Goal: Transaction & Acquisition: Purchase product/service

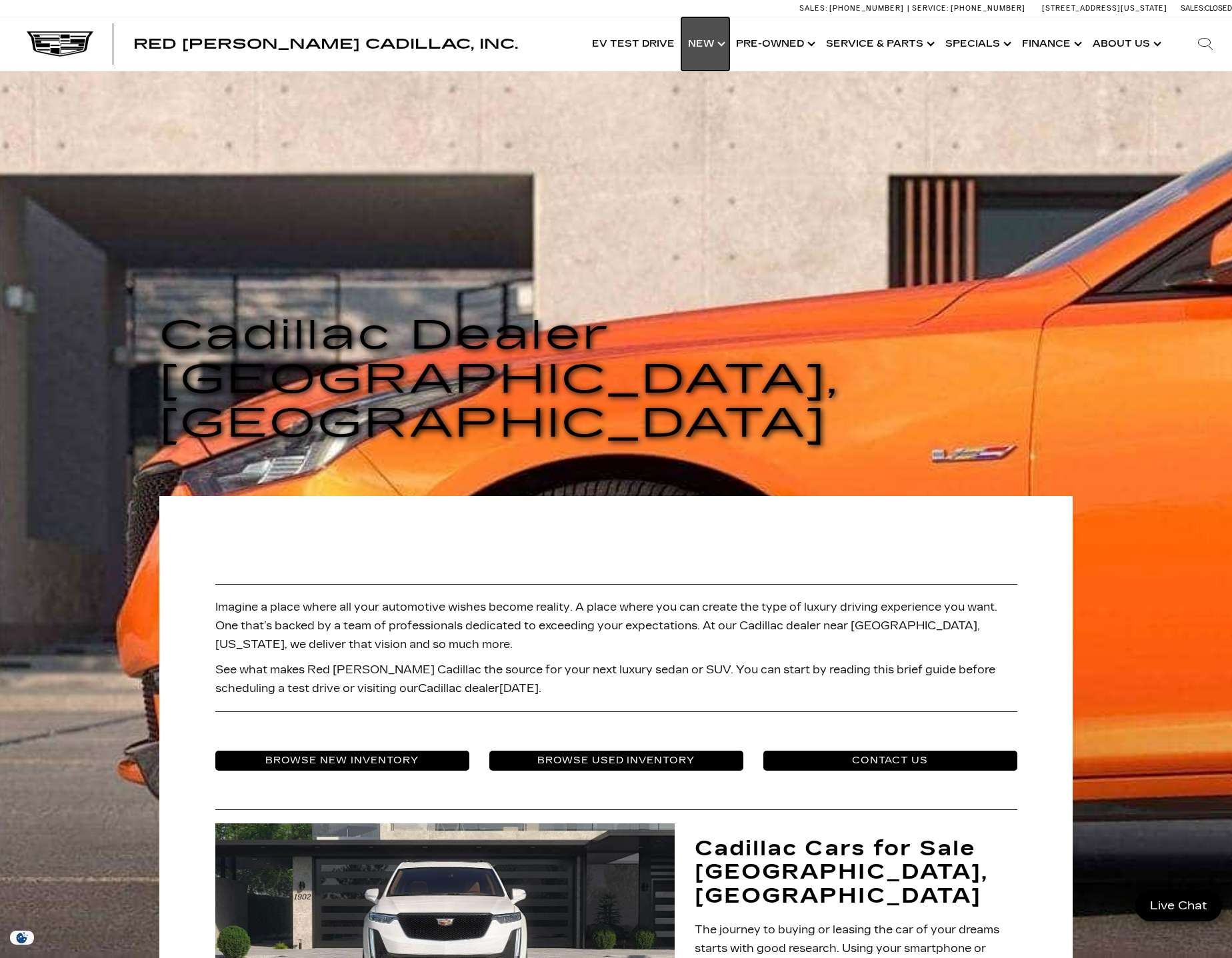
click at [720, 45] on link "Show New" at bounding box center [706, 44] width 48 height 53
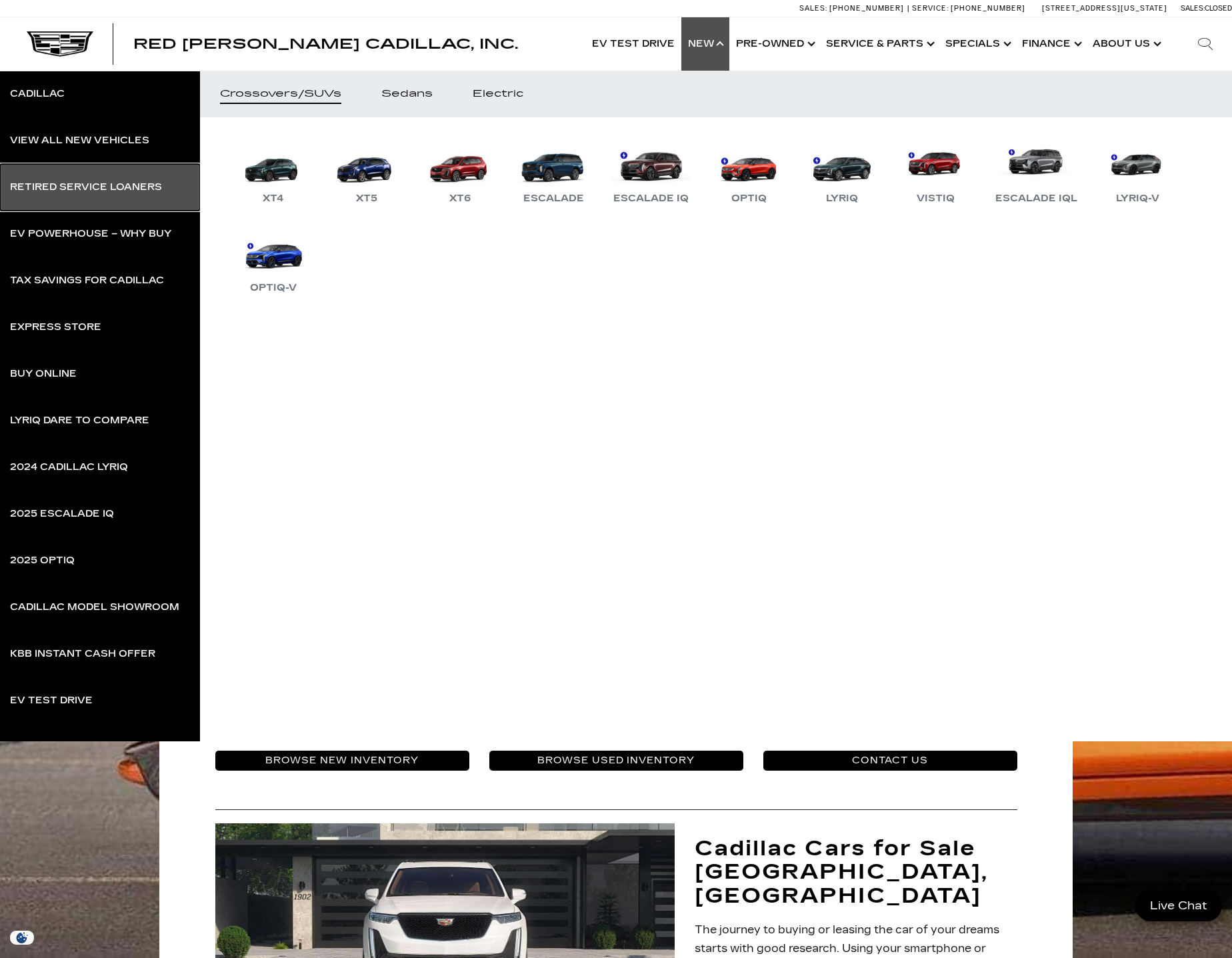
click at [110, 171] on link "Retired Service Loaners" at bounding box center [100, 187] width 200 height 46
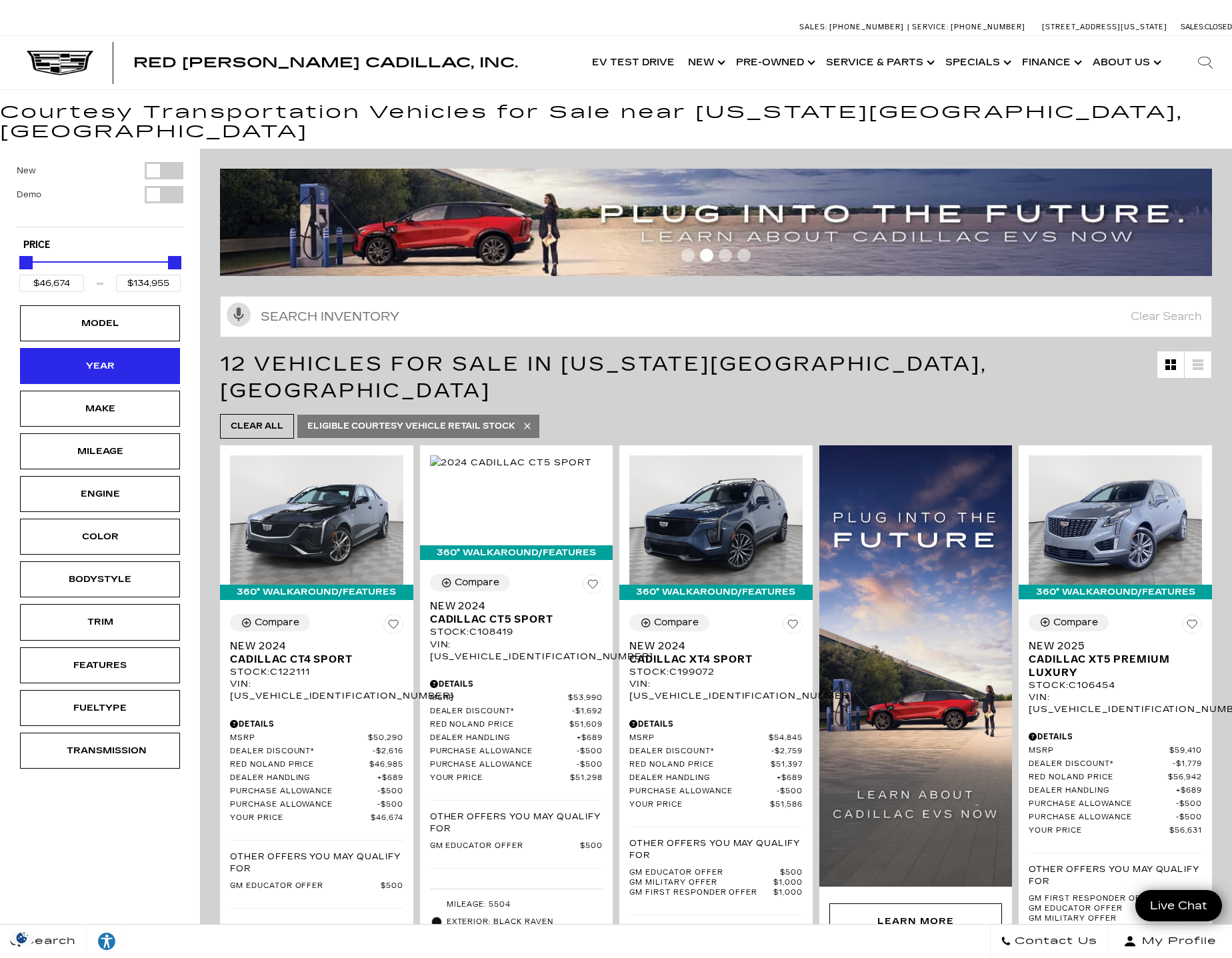
click at [113, 358] on div "Year" at bounding box center [100, 365] width 67 height 15
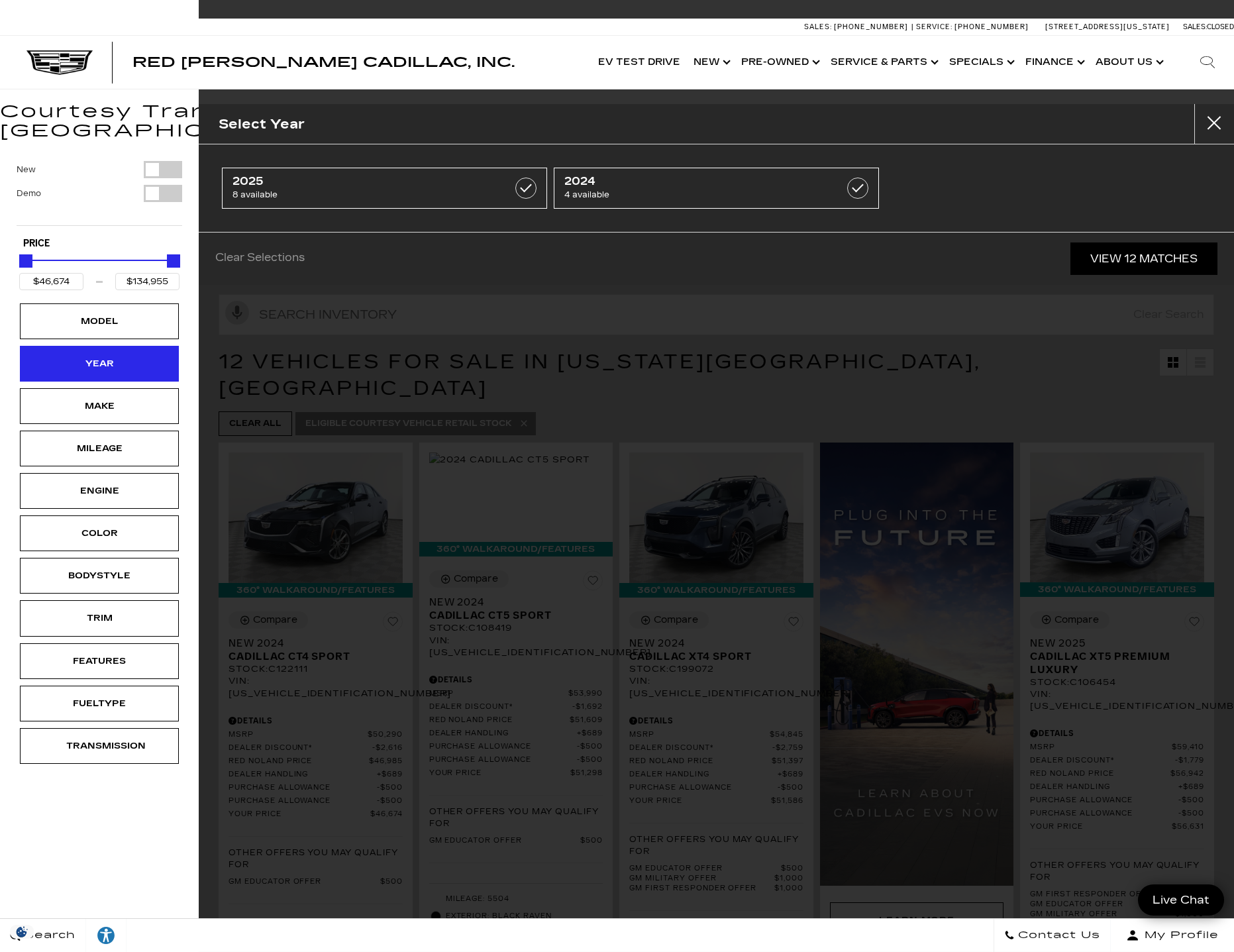
click at [116, 356] on div "Year" at bounding box center [99, 363] width 66 height 15
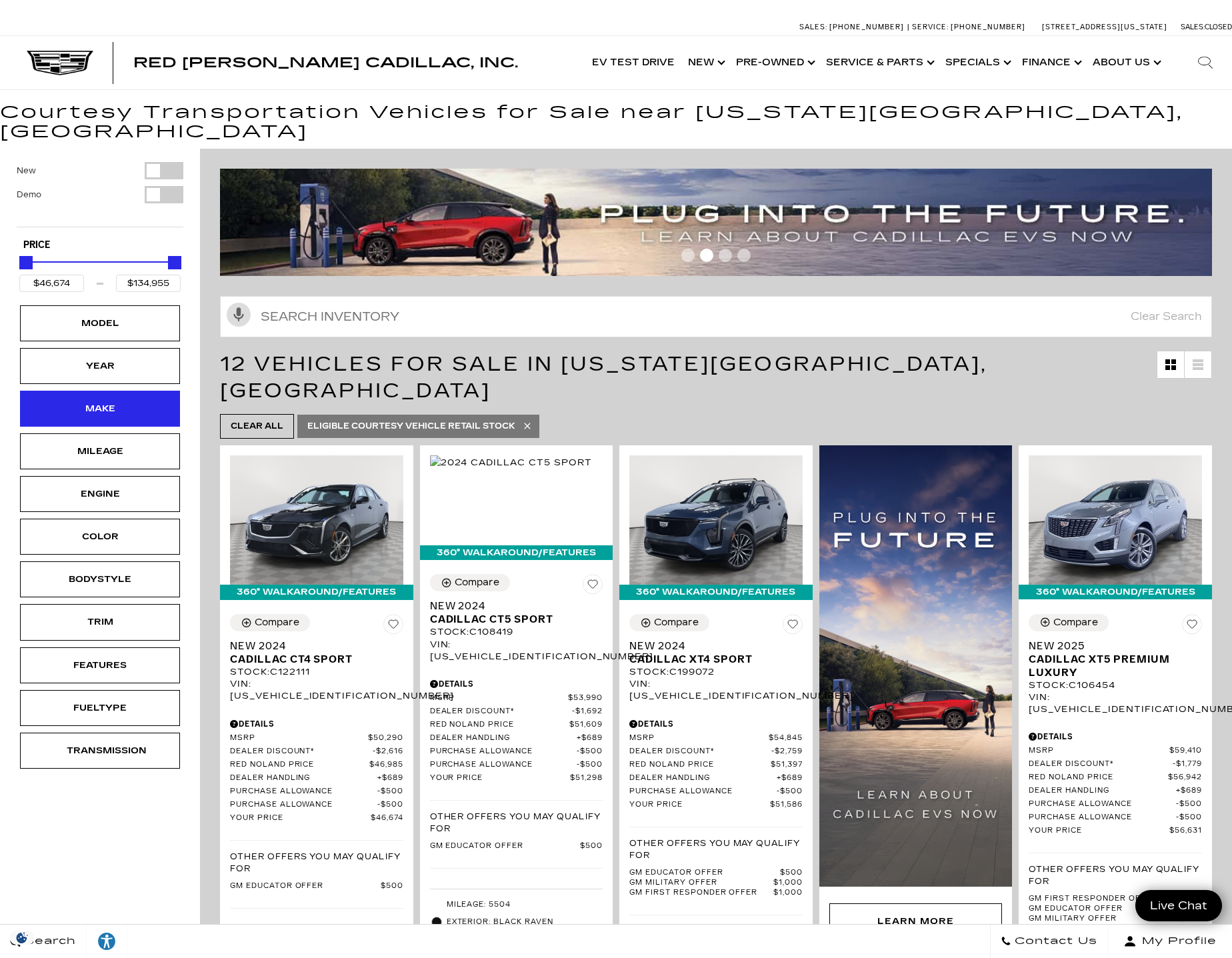
click at [110, 401] on div "Make" at bounding box center [100, 408] width 67 height 15
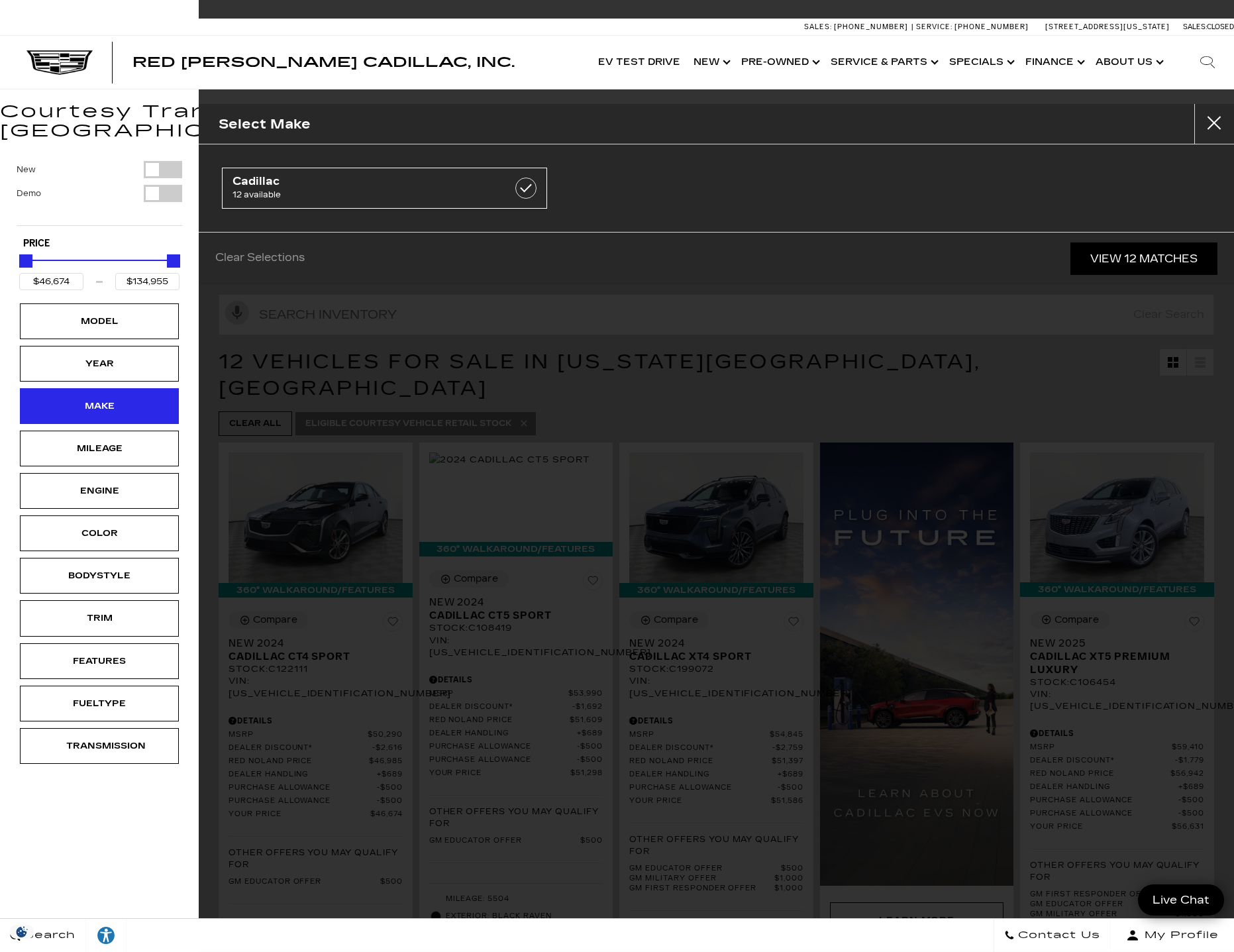
click at [109, 399] on div "Make" at bounding box center [99, 406] width 66 height 15
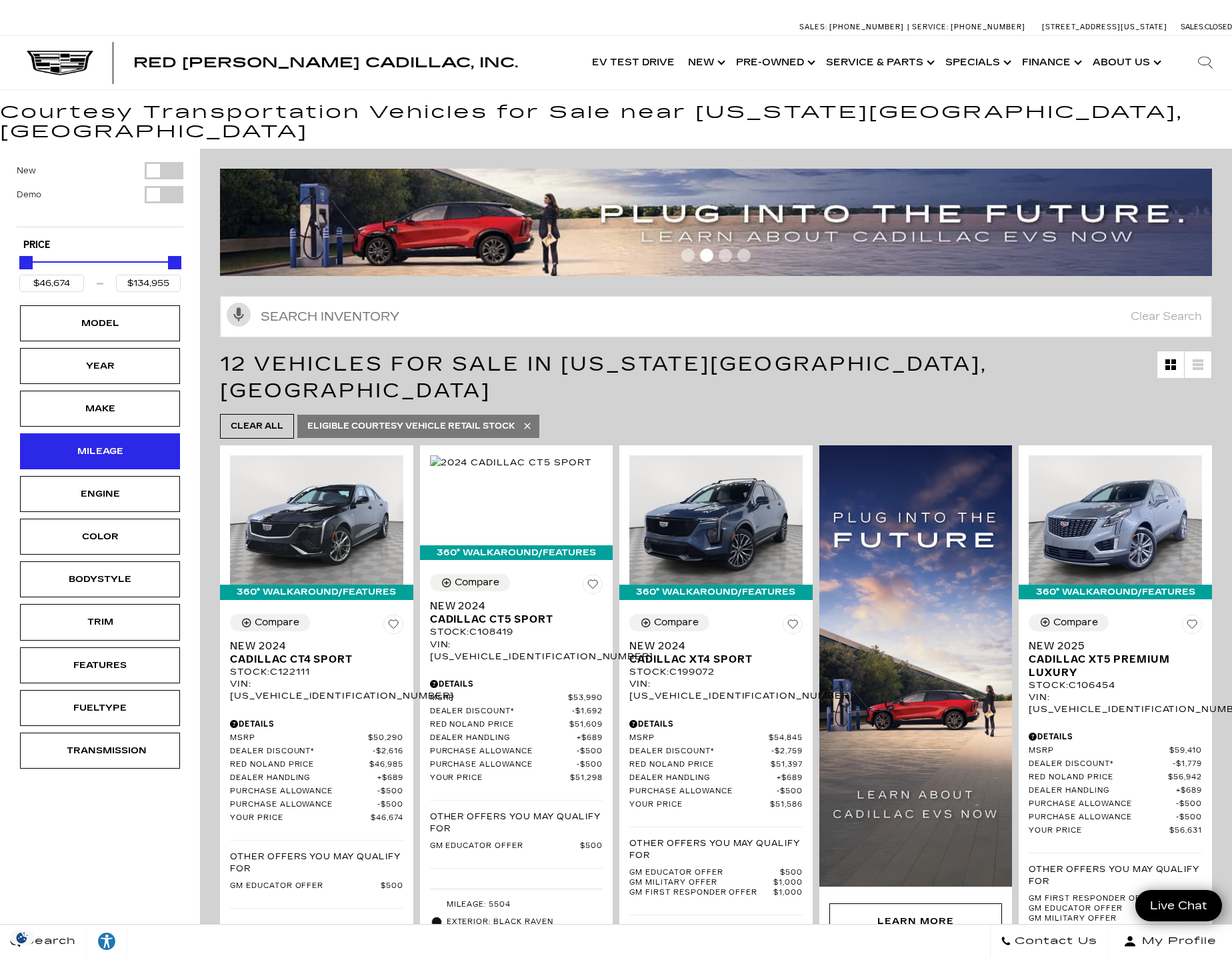
click at [110, 444] on div "Mileage" at bounding box center [100, 451] width 67 height 15
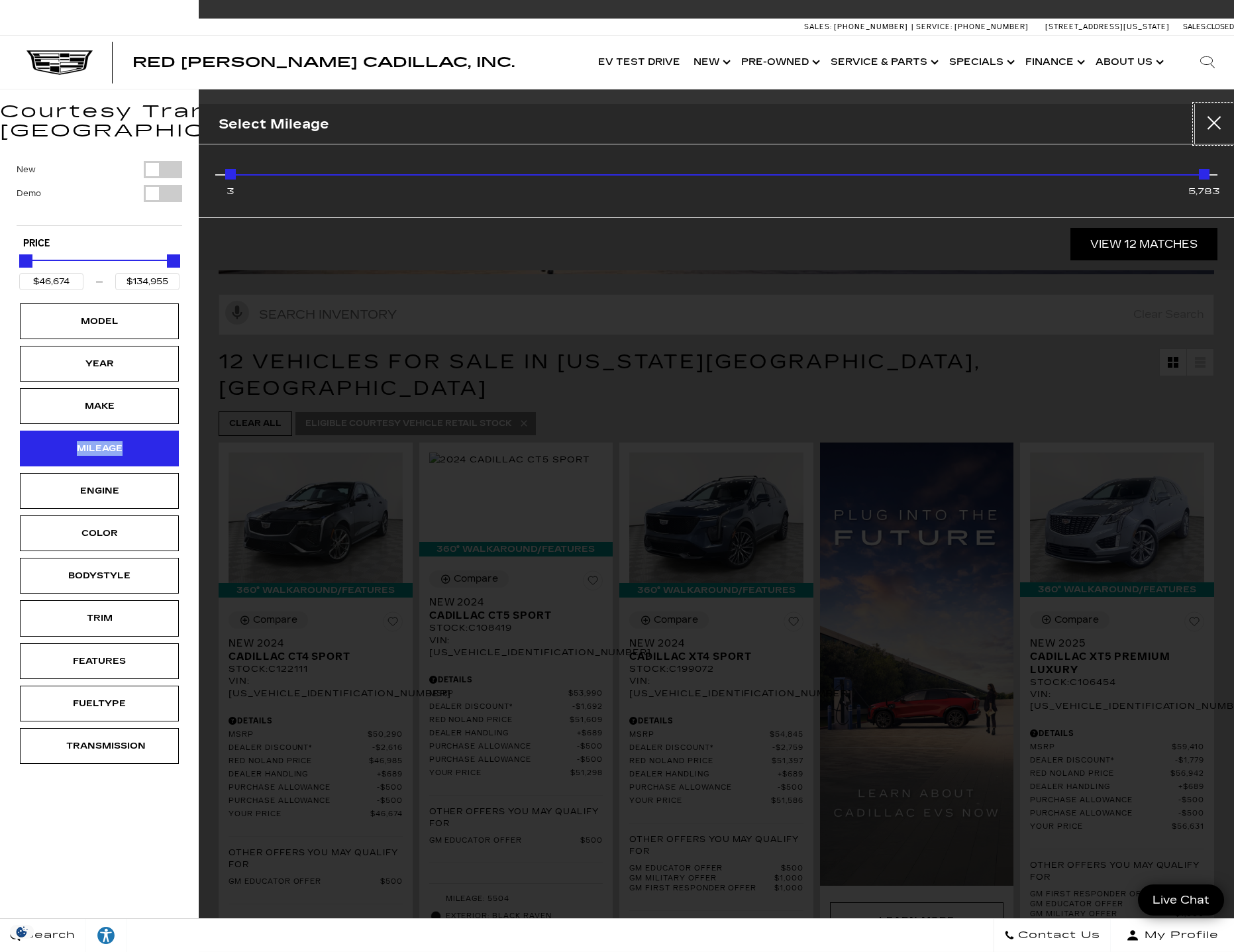
click at [110, 441] on div "Mileage" at bounding box center [99, 448] width 66 height 15
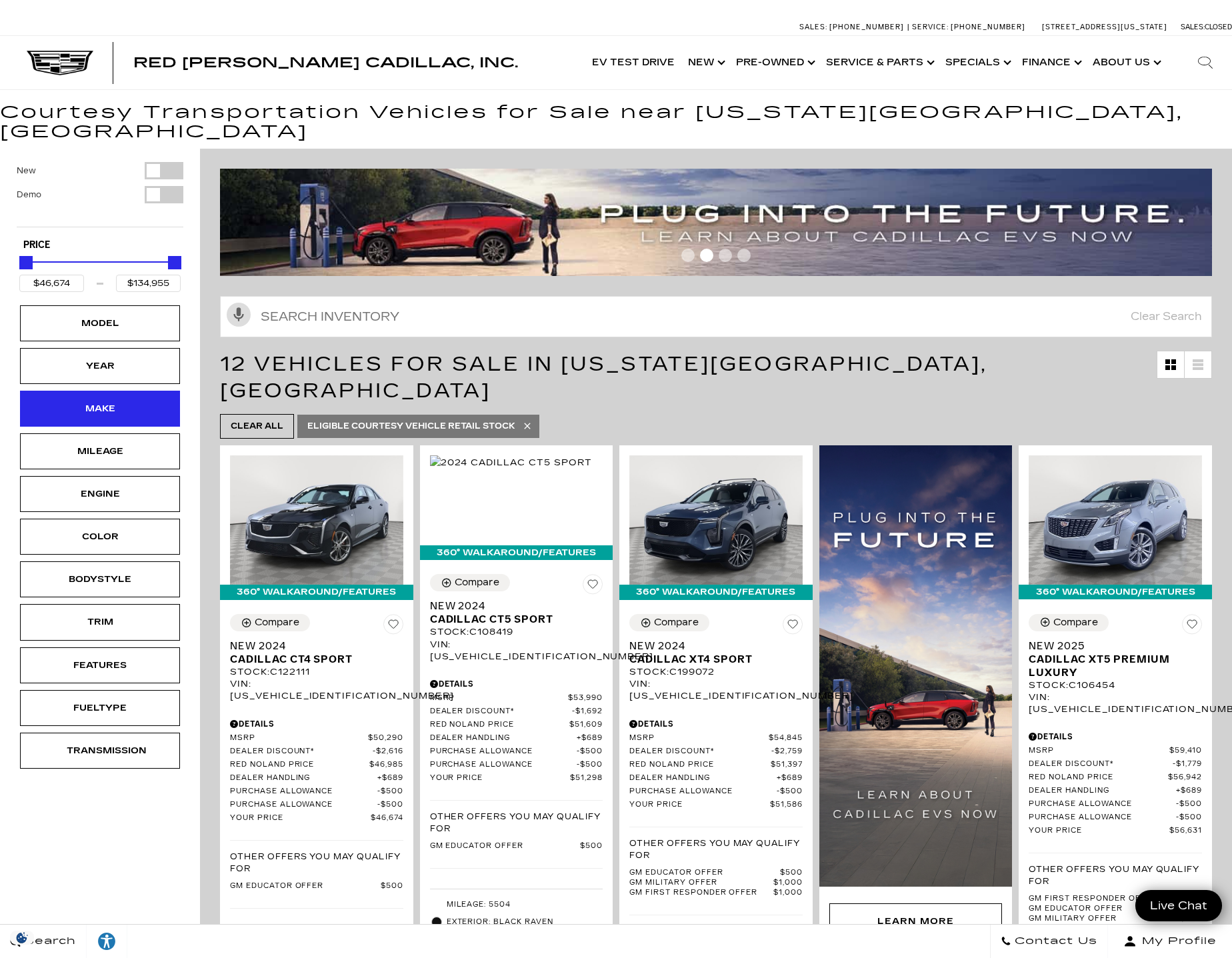
drag, startPoint x: 110, startPoint y: 422, endPoint x: 110, endPoint y: 395, distance: 27.0
click at [110, 401] on div "Make" at bounding box center [100, 408] width 67 height 15
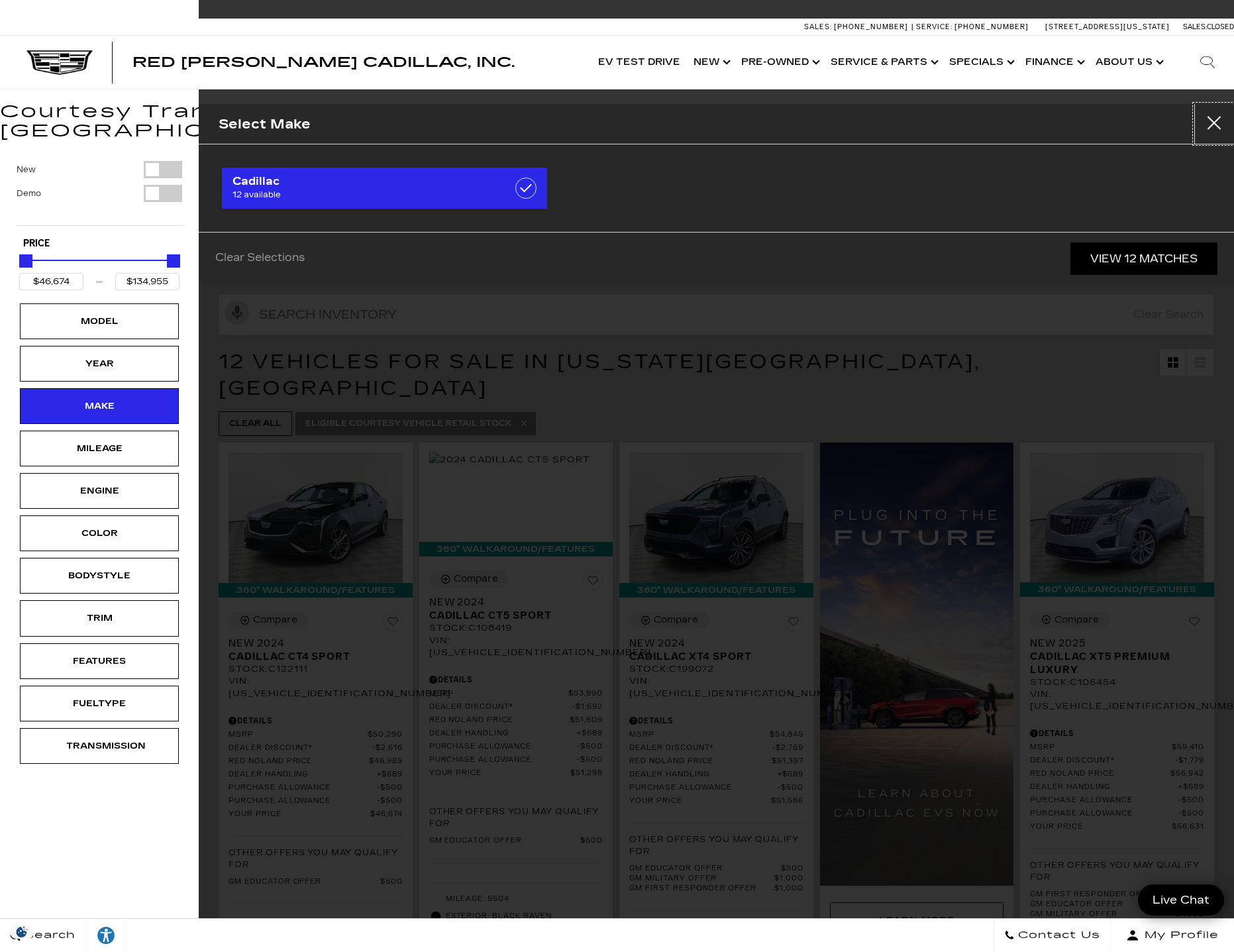
click at [316, 193] on span "12 available" at bounding box center [362, 194] width 258 height 13
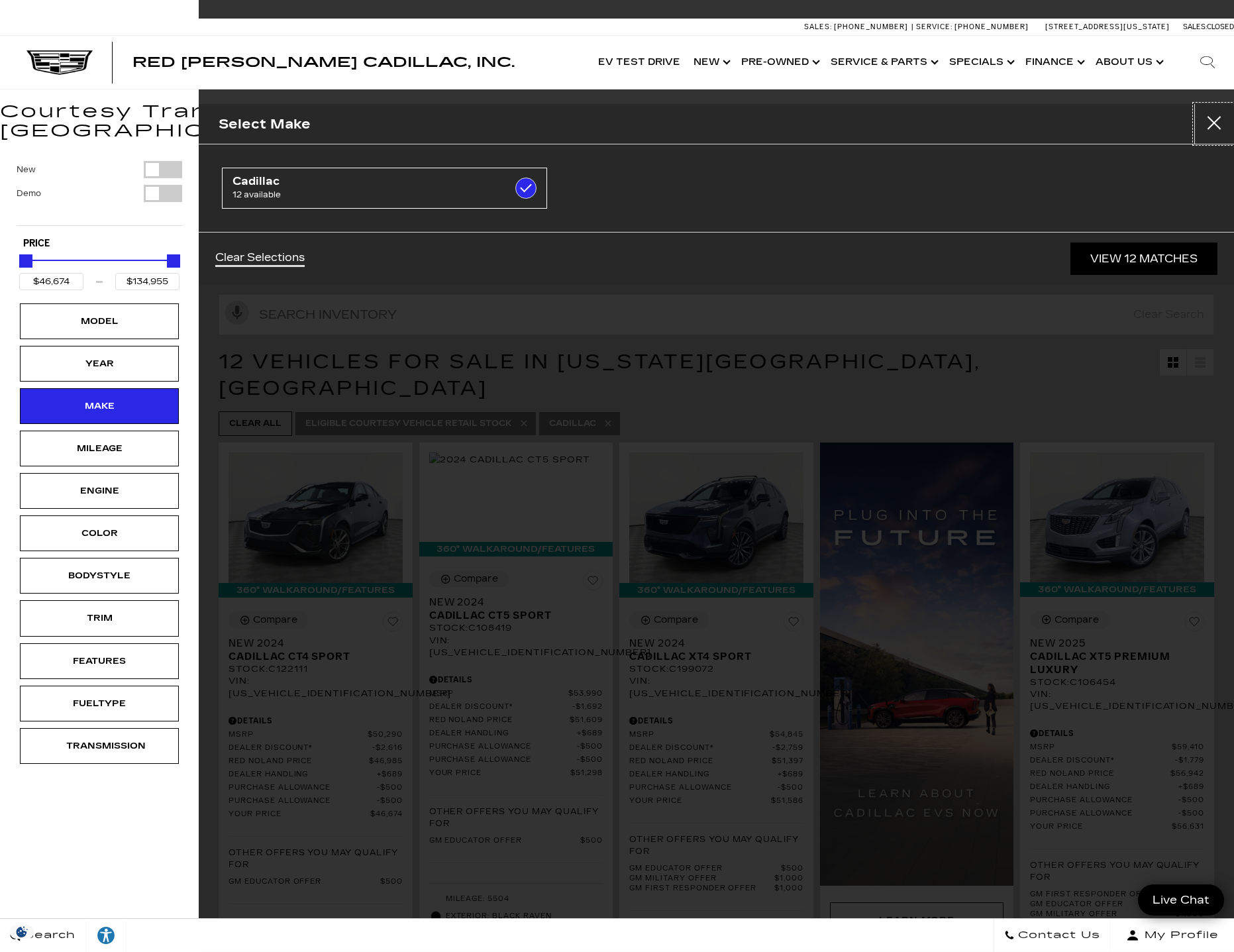
checkbox input "true"
click at [191, 406] on div "New Demo Type Price $46,674 $134,955 Model Year Make Mileage Engine Color Bodys…" at bounding box center [99, 468] width 199 height 640
click at [1129, 266] on link "View 12 Matches" at bounding box center [1144, 258] width 147 height 32
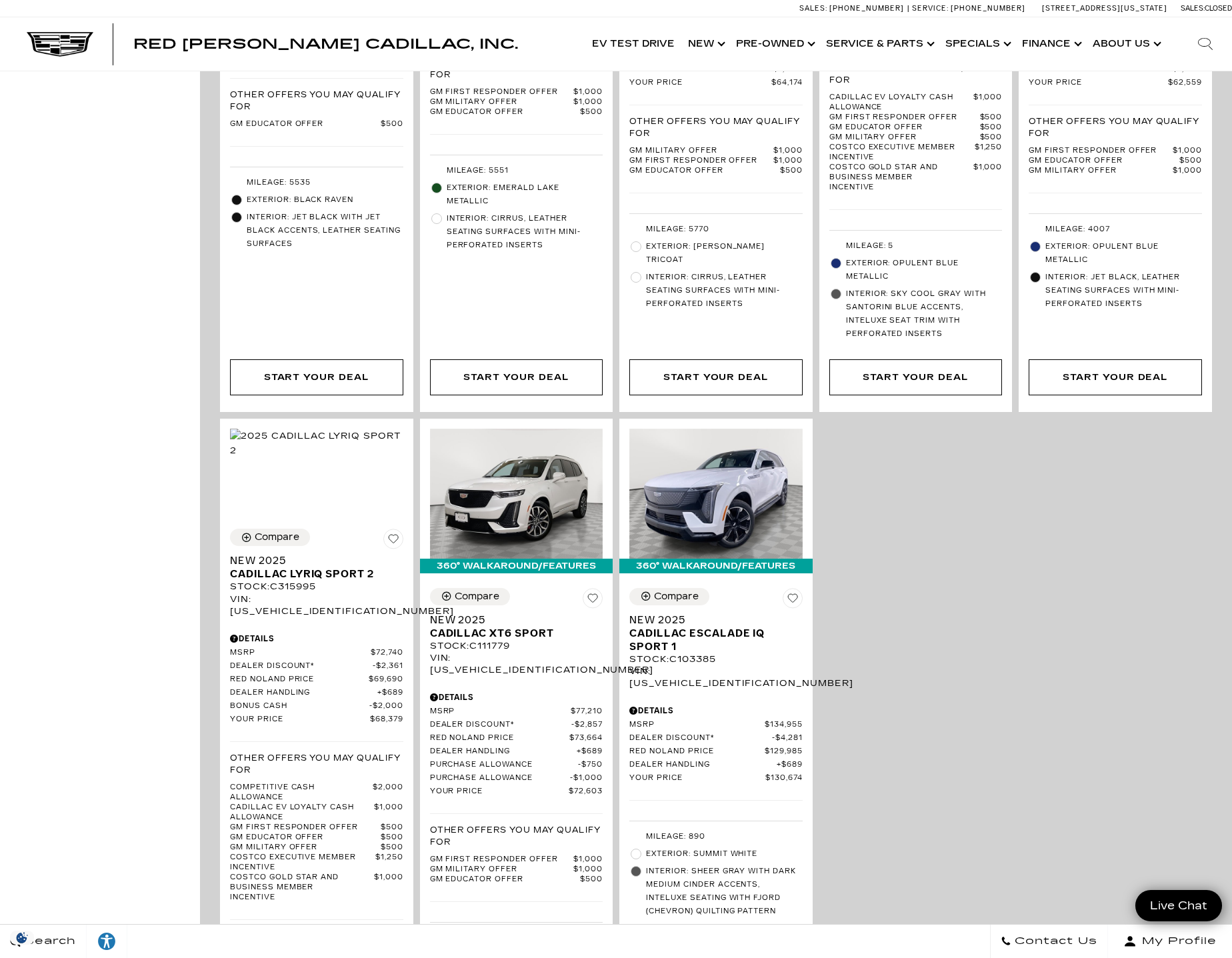
scroll to position [1534, 0]
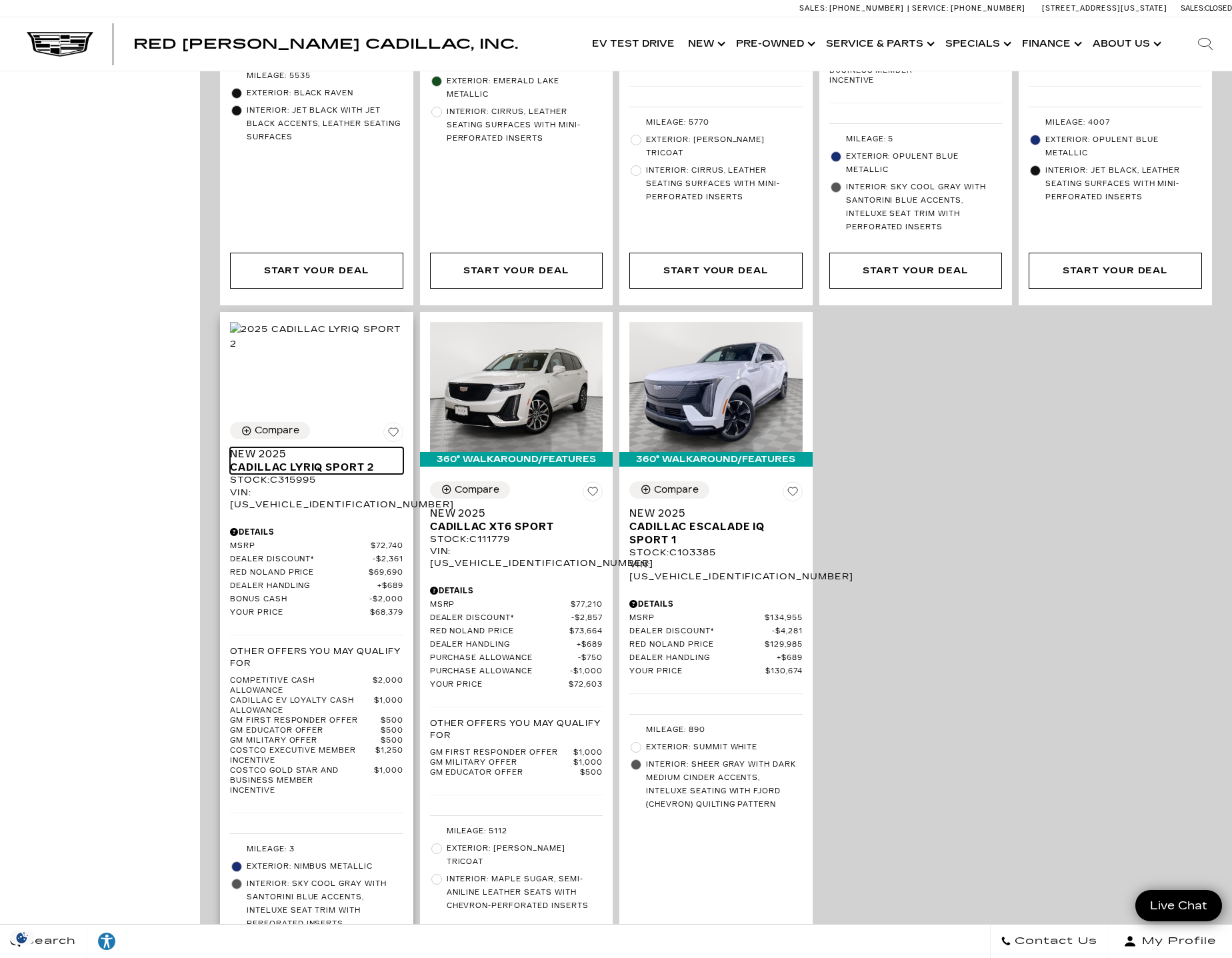
click at [304, 461] on span "Cadillac LYRIQ Sport 2" at bounding box center [311, 467] width 163 height 13
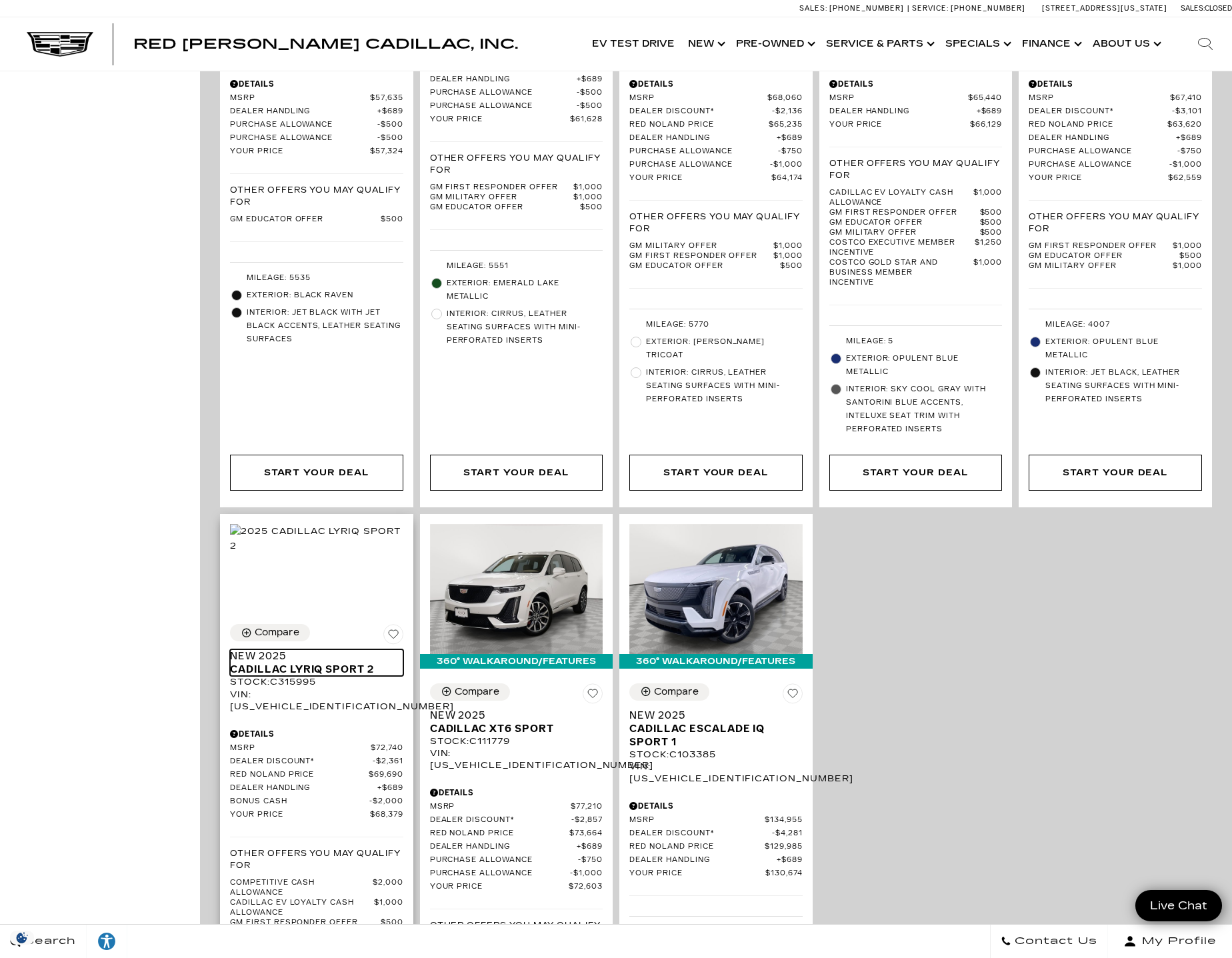
scroll to position [1067, 0]
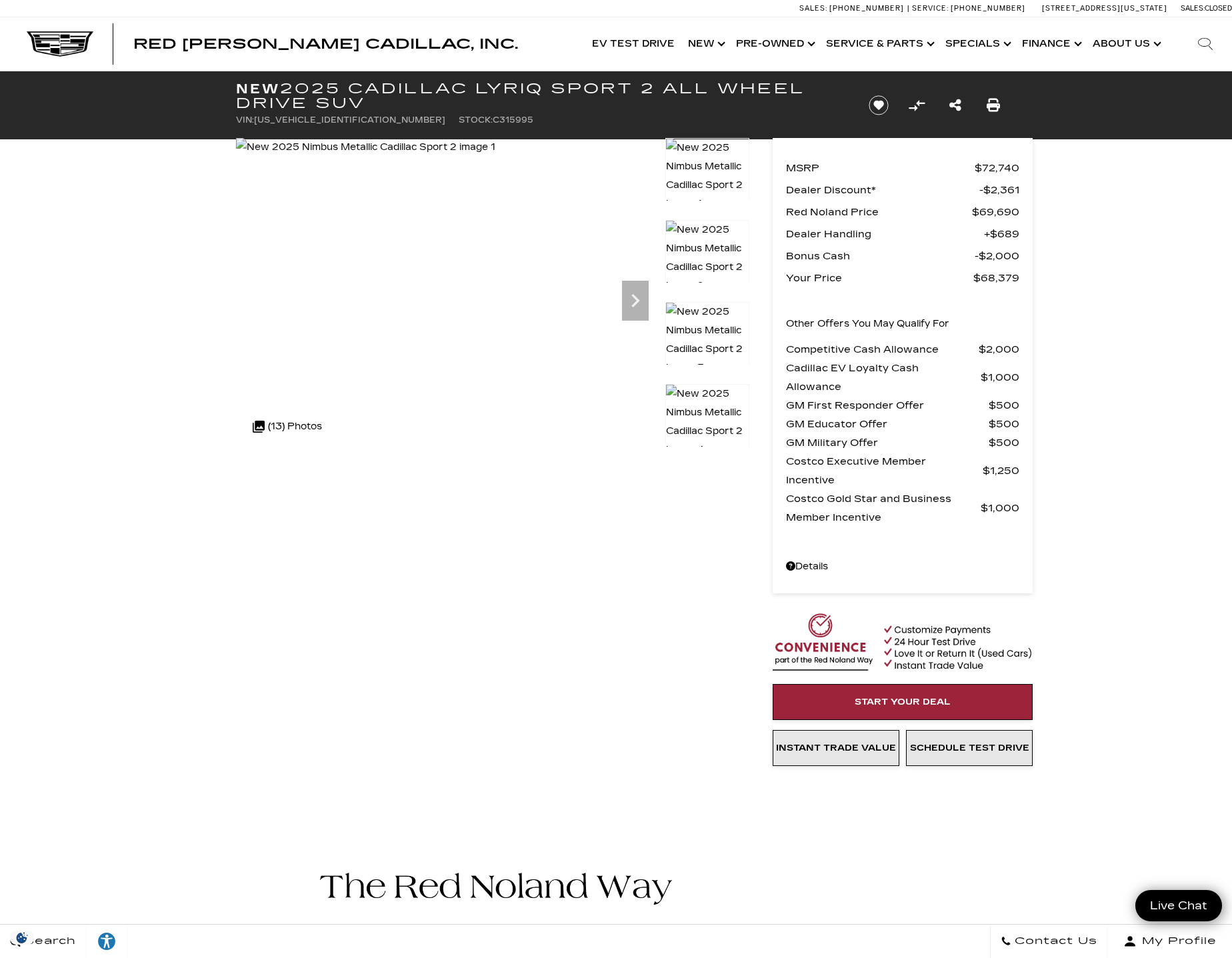
click at [633, 302] on icon "Next" at bounding box center [635, 301] width 27 height 27
click at [633, 300] on icon "Next" at bounding box center [635, 301] width 27 height 27
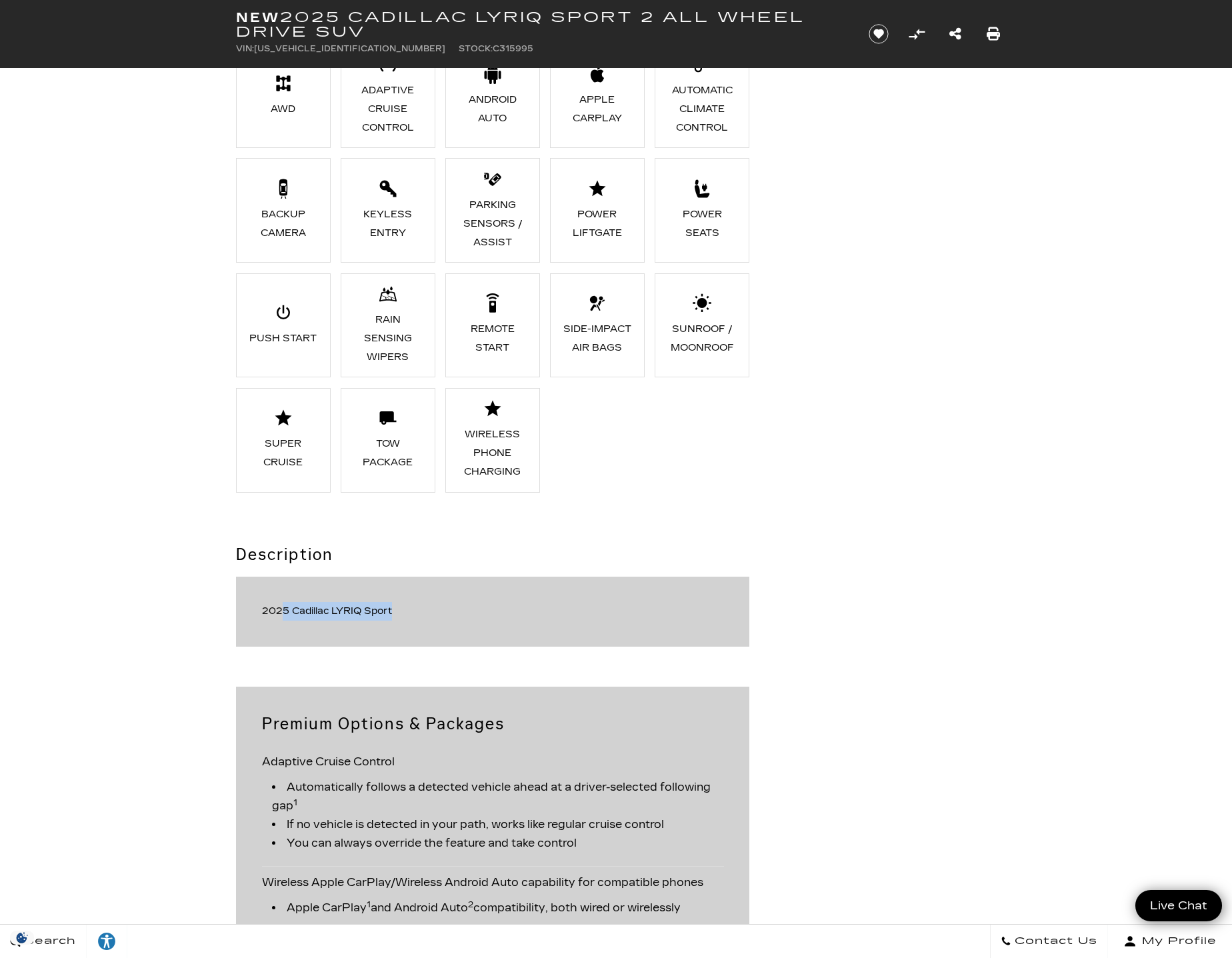
drag, startPoint x: 407, startPoint y: 612, endPoint x: 280, endPoint y: 604, distance: 127.3
click at [280, 604] on div "2025 Cadillac LYRIQ Sport" at bounding box center [493, 611] width 462 height 19
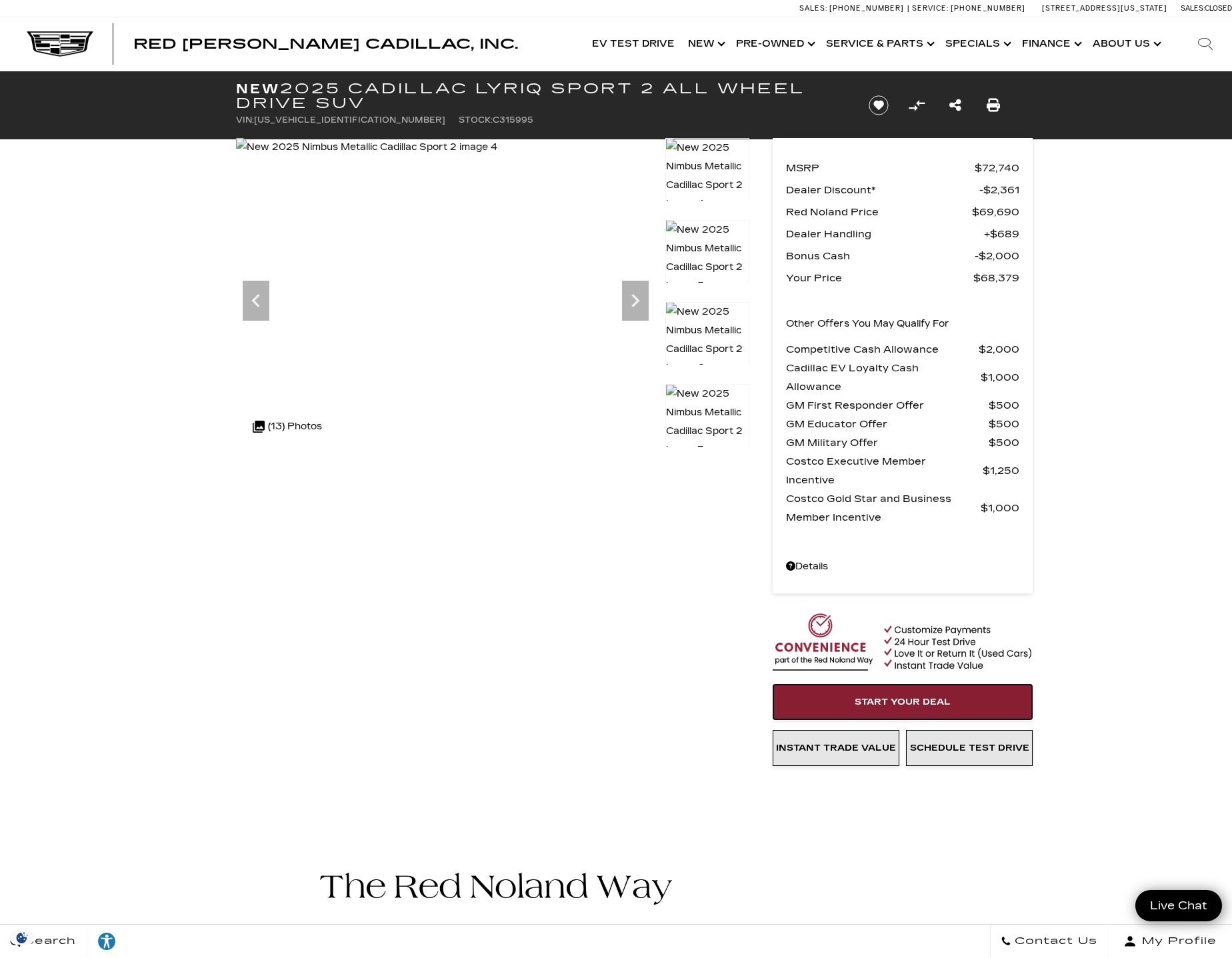
click at [876, 697] on span "Start Your Deal" at bounding box center [902, 701] width 96 height 11
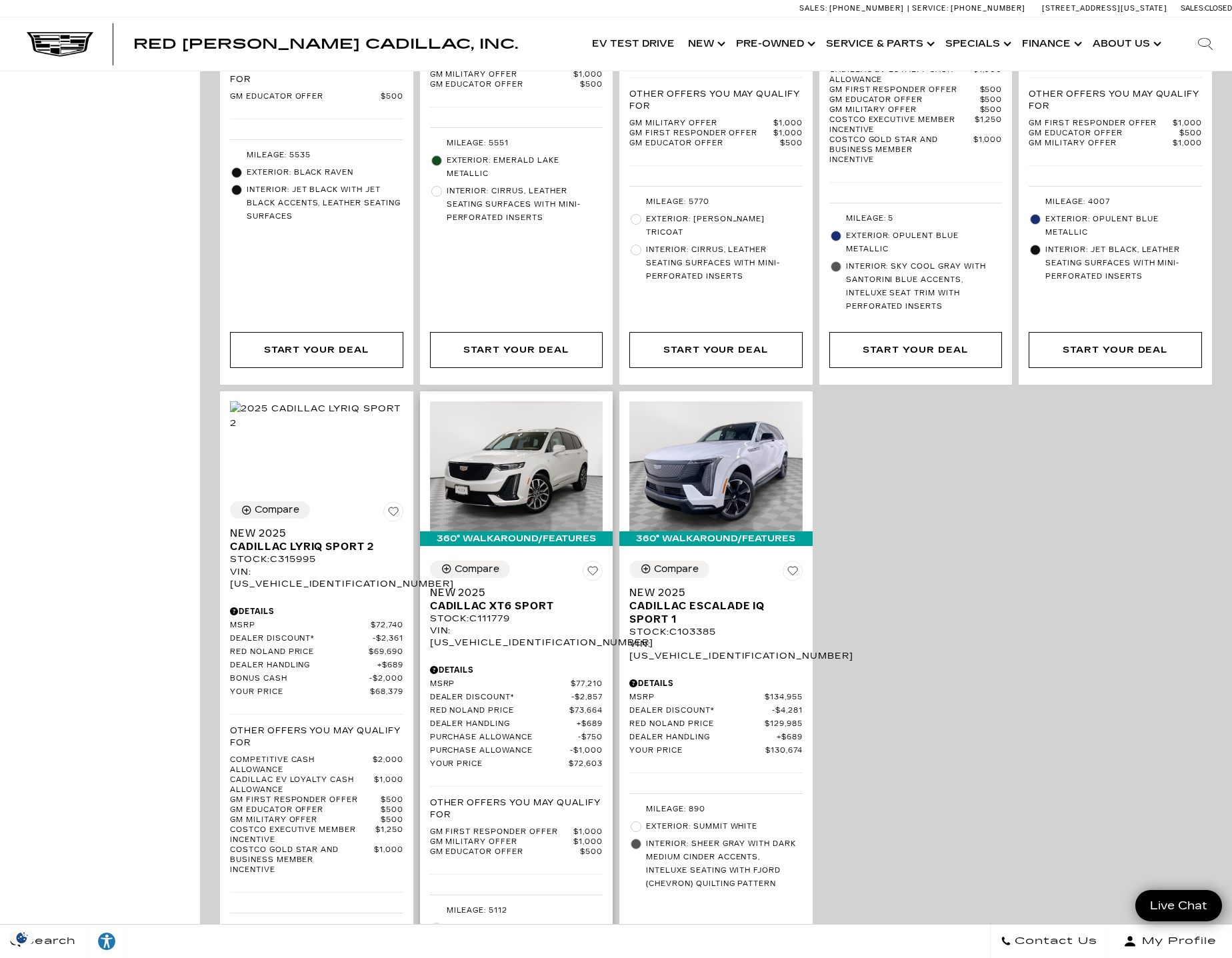
scroll to position [1467, 0]
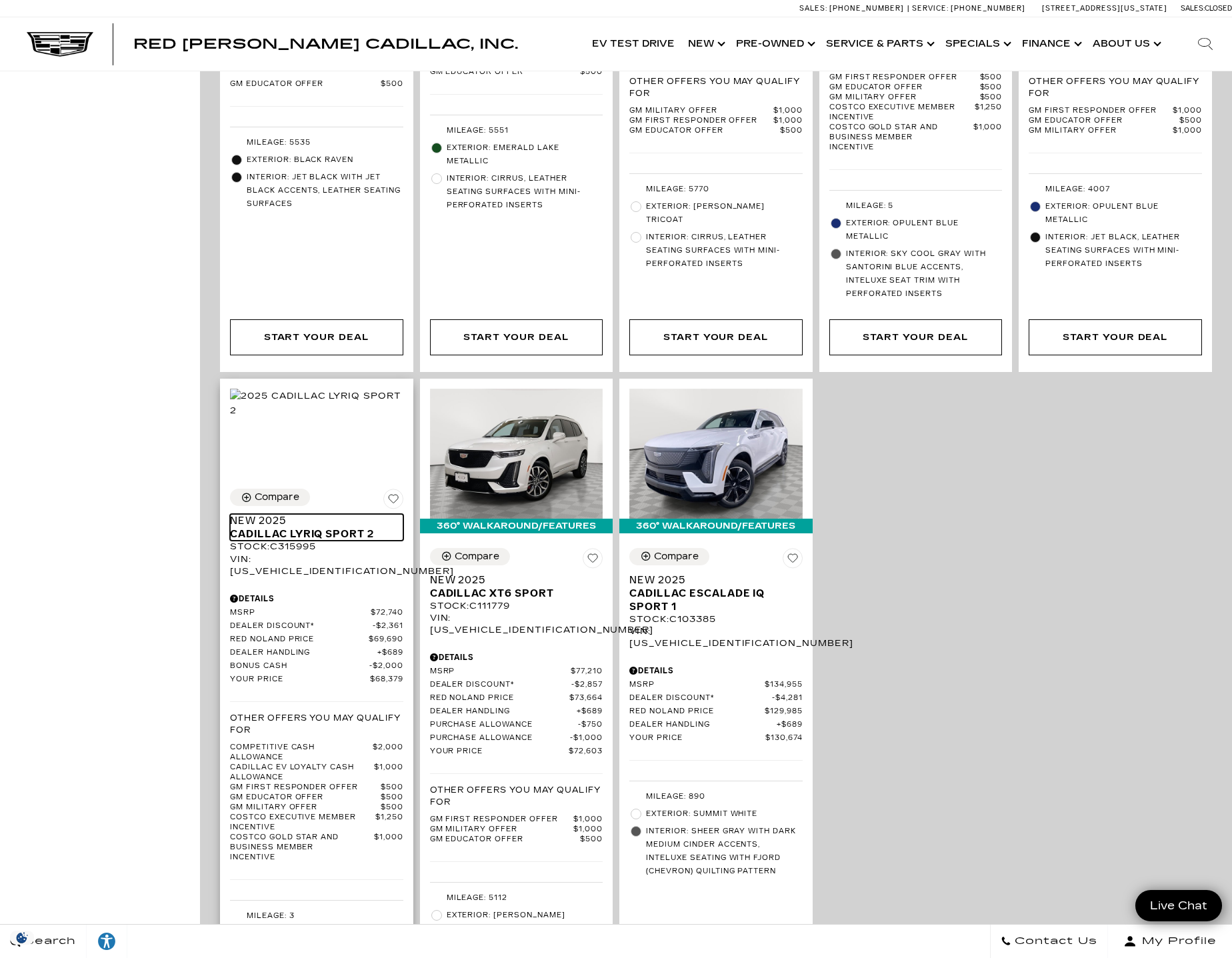
click at [349, 527] on span "Cadillac LYRIQ Sport 2" at bounding box center [311, 533] width 163 height 13
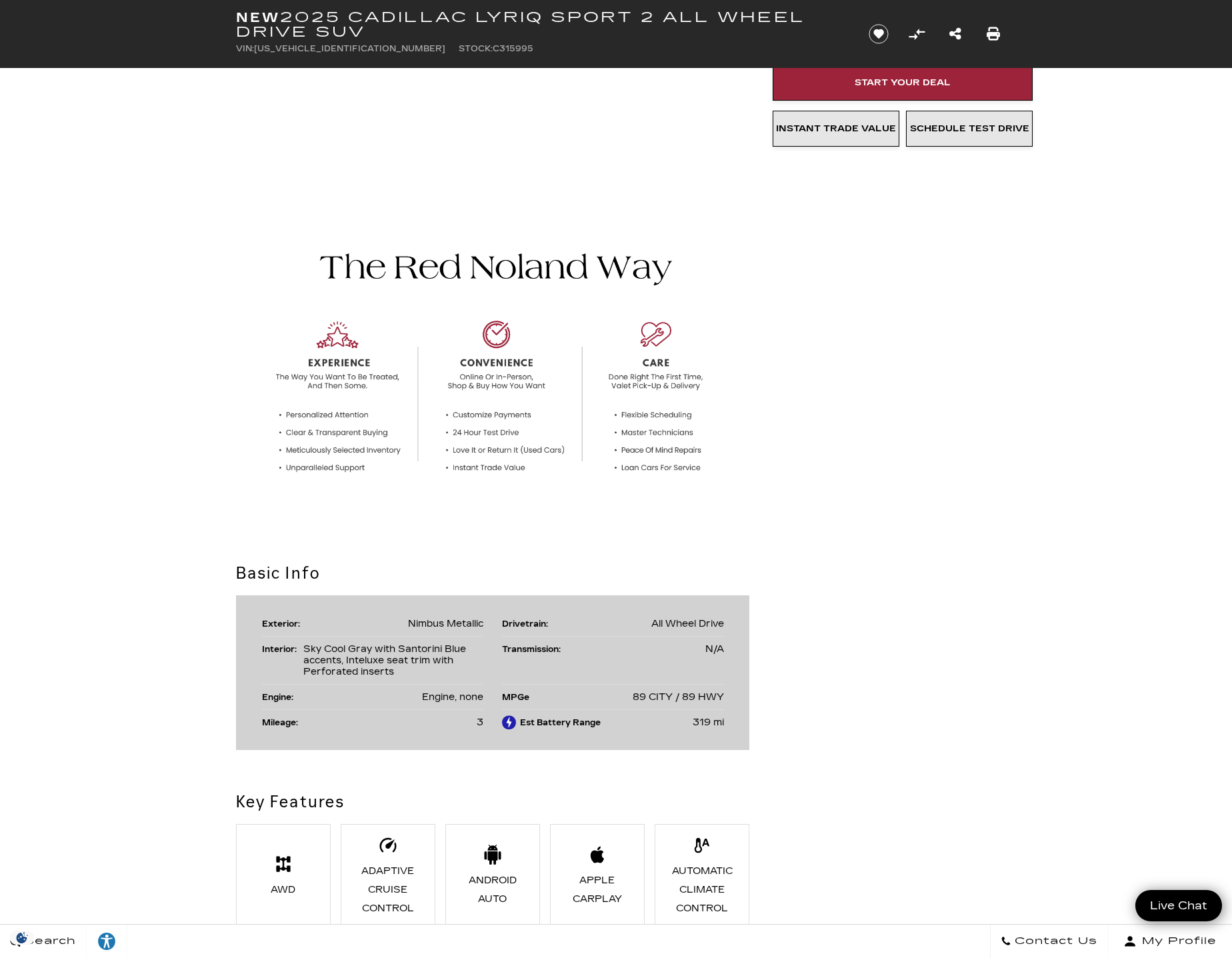
scroll to position [400, 0]
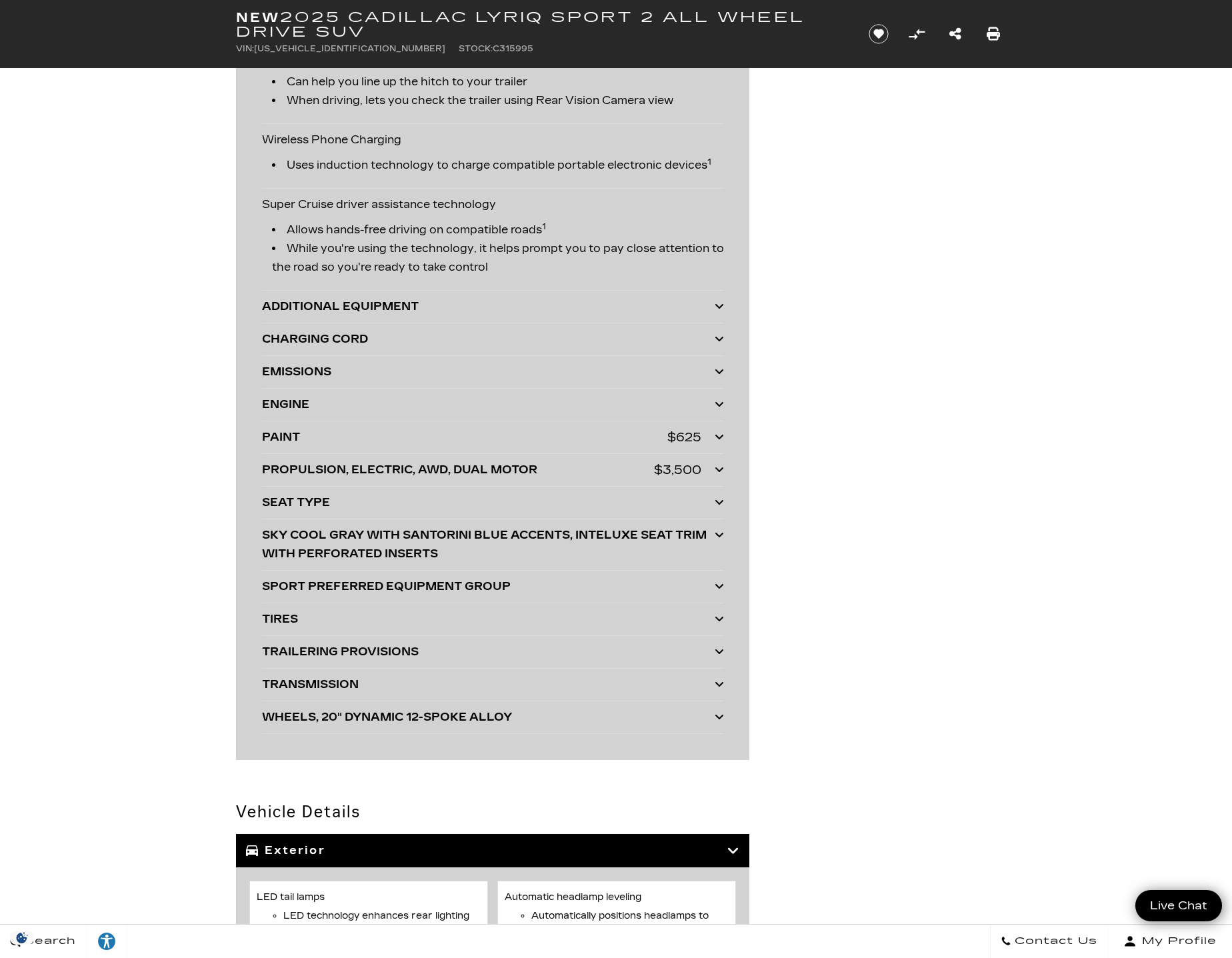
scroll to position [3434, 0]
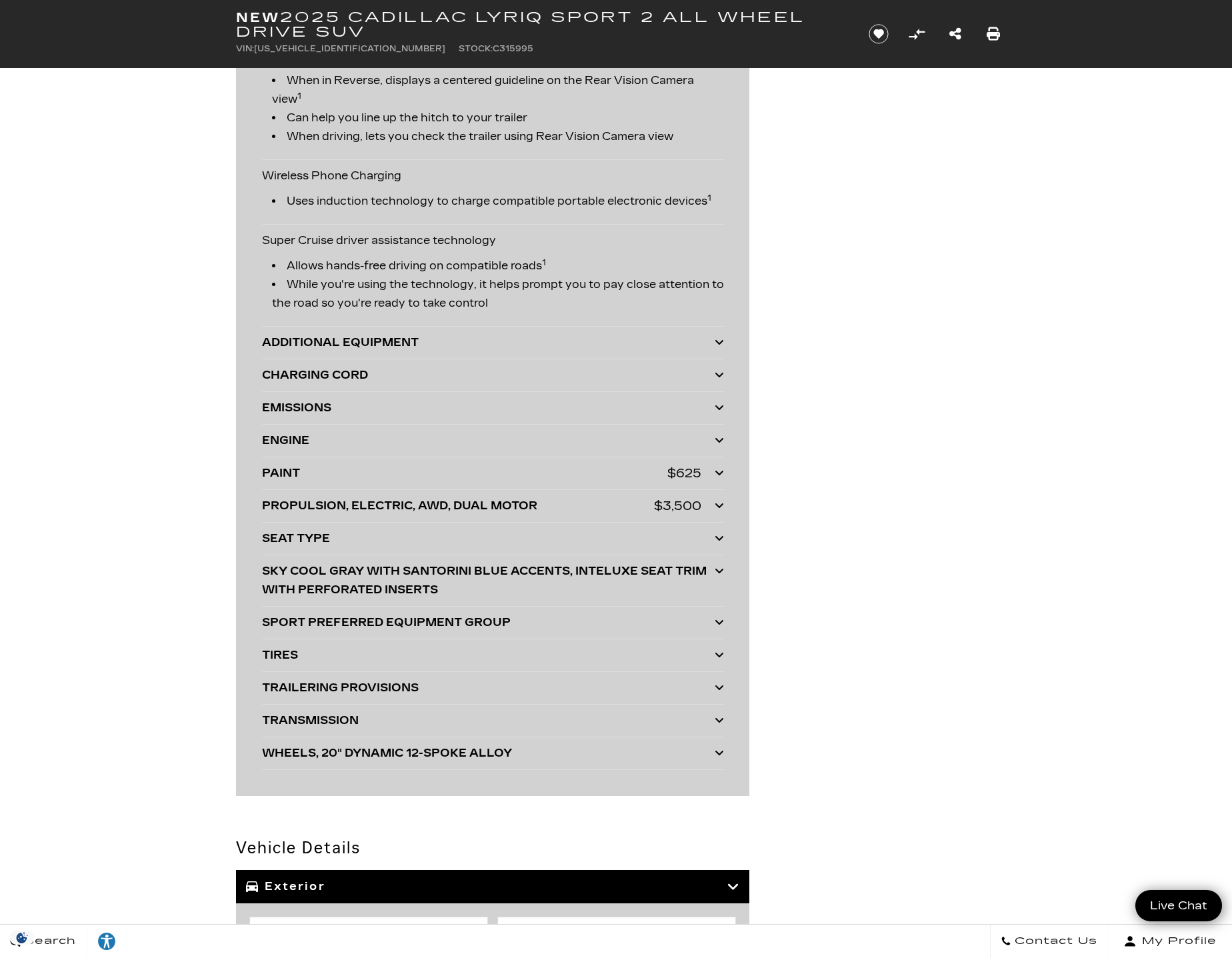
click at [493, 504] on div "PROPULSION, ELECTRIC, AWD, DUAL MOTOR" at bounding box center [458, 506] width 392 height 19
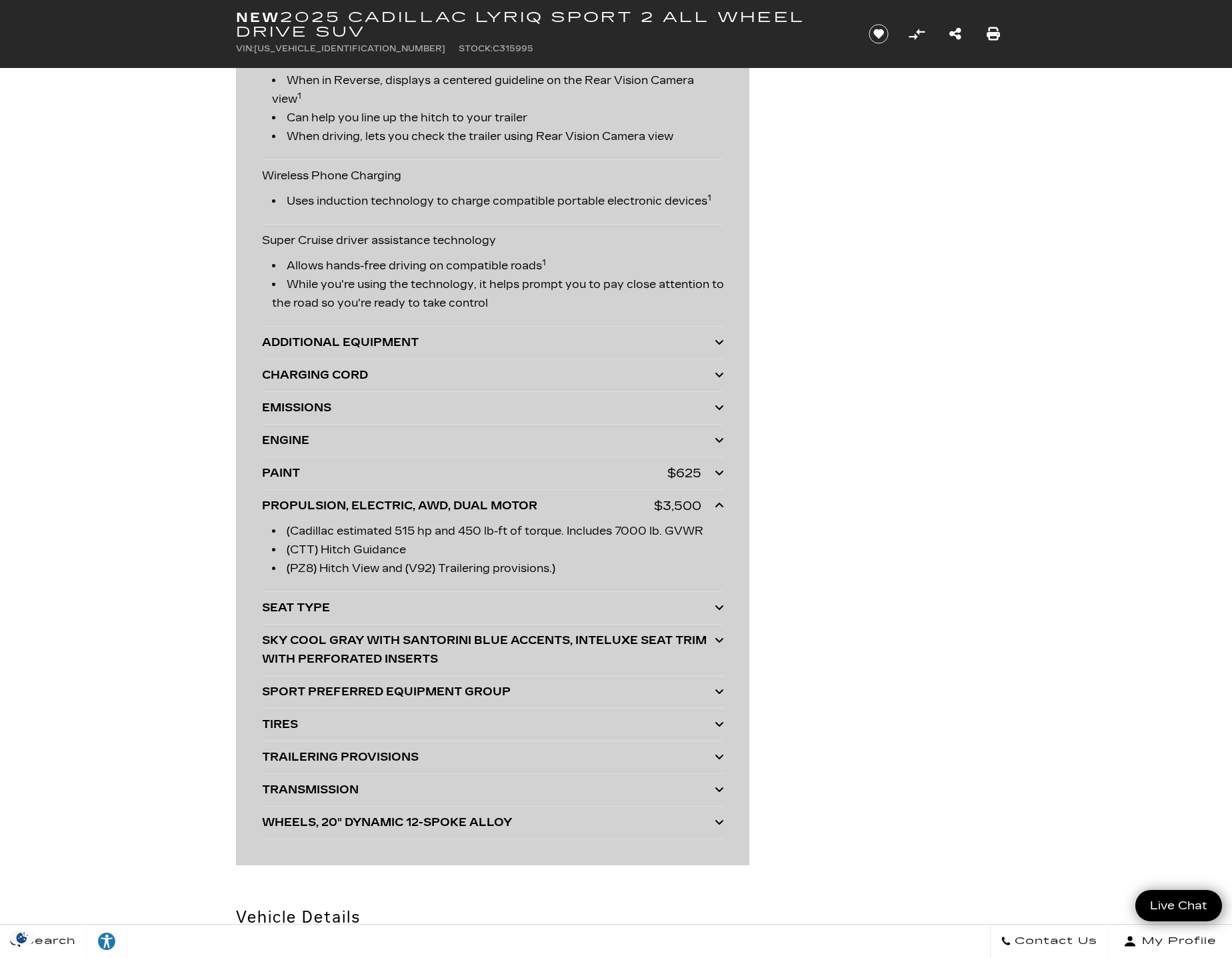
click at [493, 504] on div "PROPULSION, ELECTRIC, AWD, DUAL MOTOR" at bounding box center [458, 506] width 392 height 19
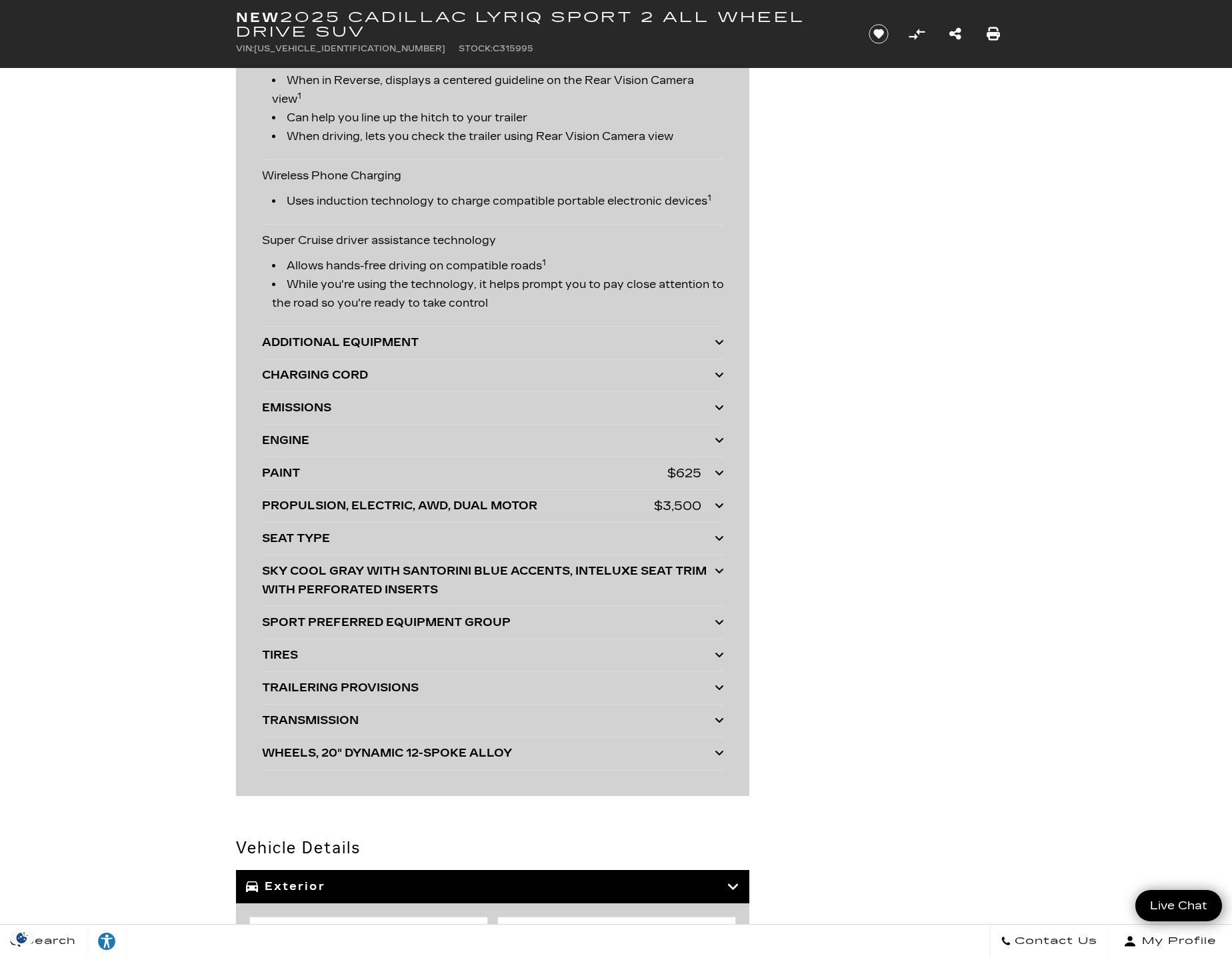
click at [458, 474] on div "PAINT" at bounding box center [465, 473] width 406 height 19
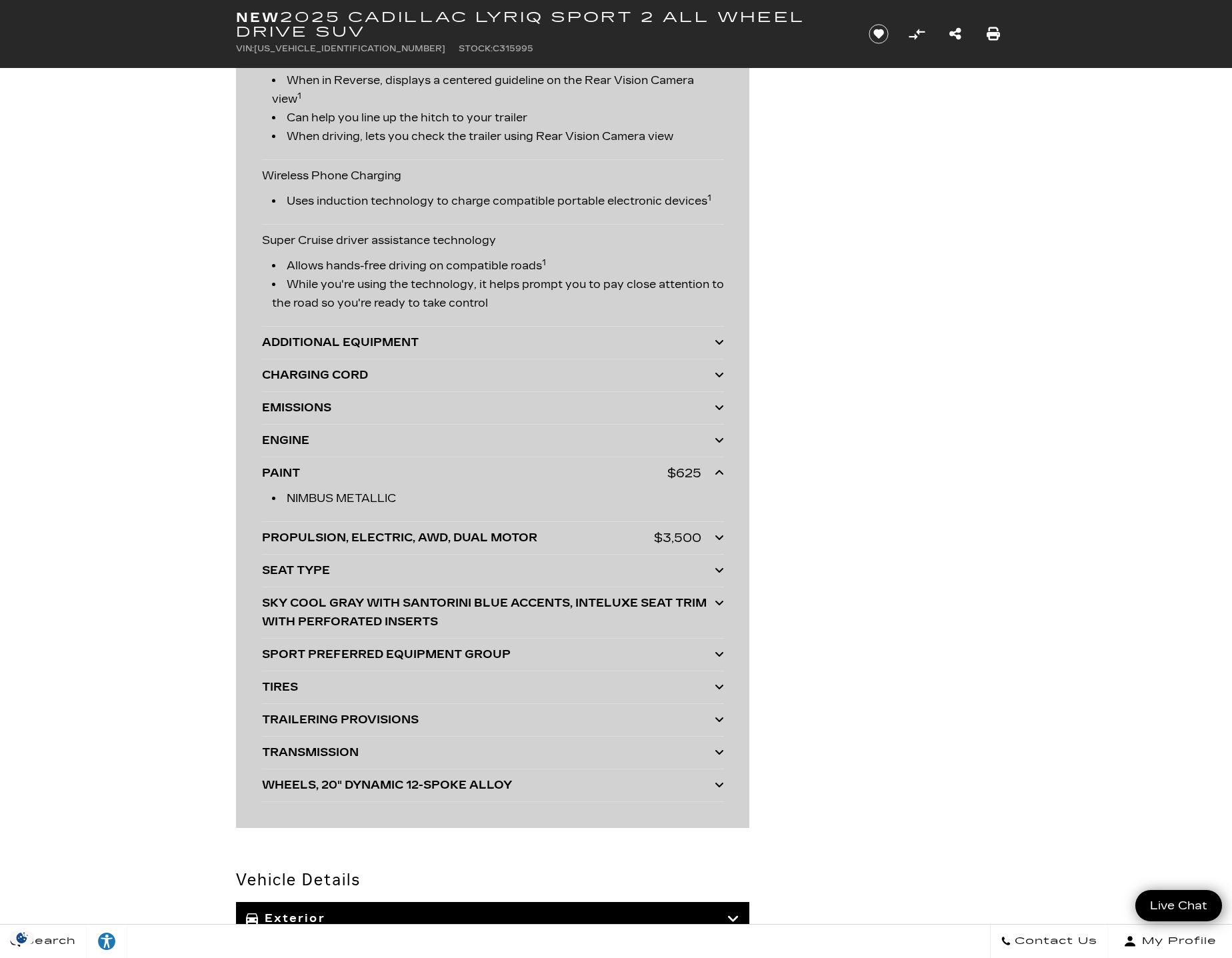
click at [458, 473] on div "PAINT" at bounding box center [465, 473] width 406 height 19
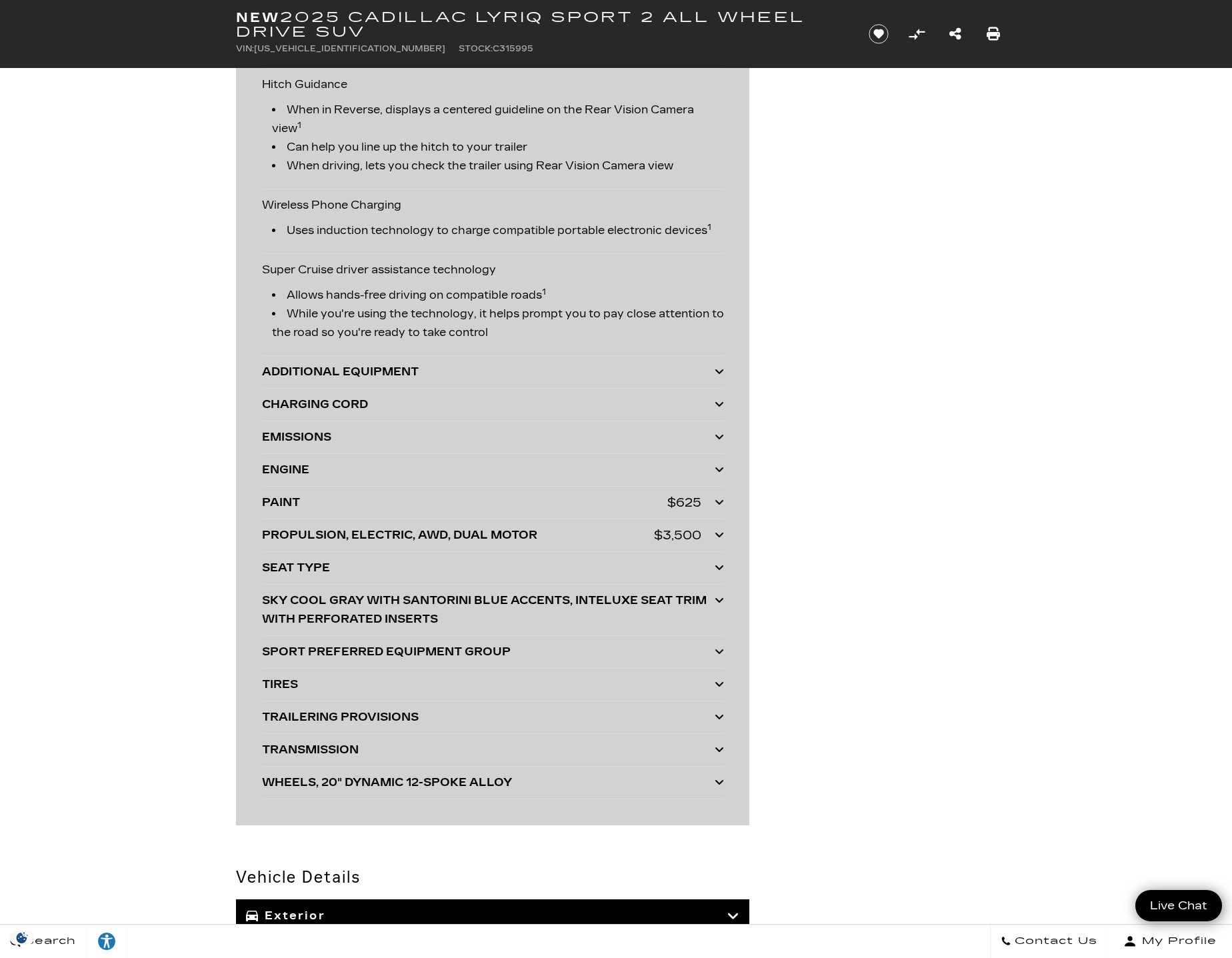
scroll to position [3367, 0]
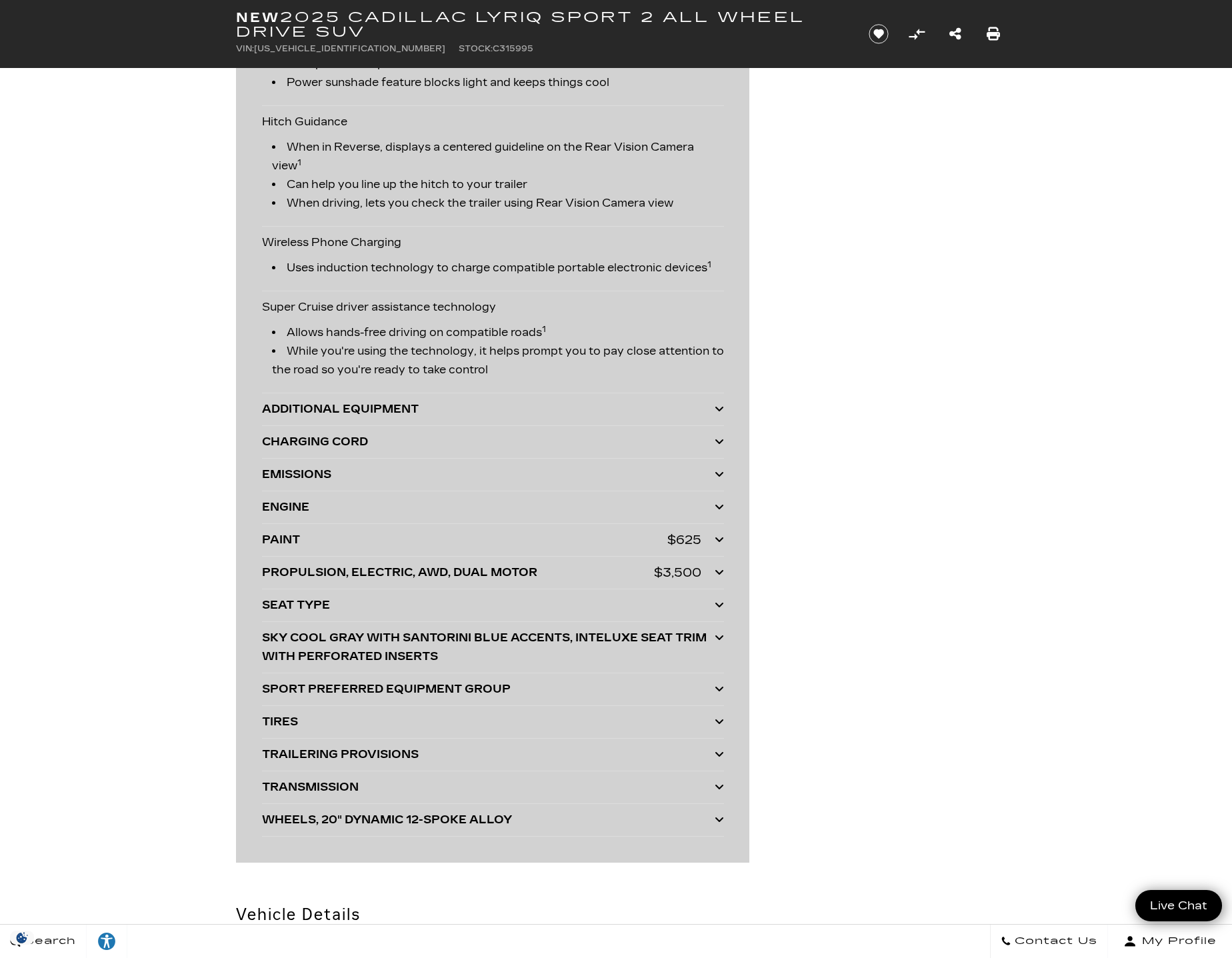
click at [460, 822] on div "WHEELS, 20" DYNAMIC 12-SPOKE ALLOY" at bounding box center [488, 820] width 453 height 19
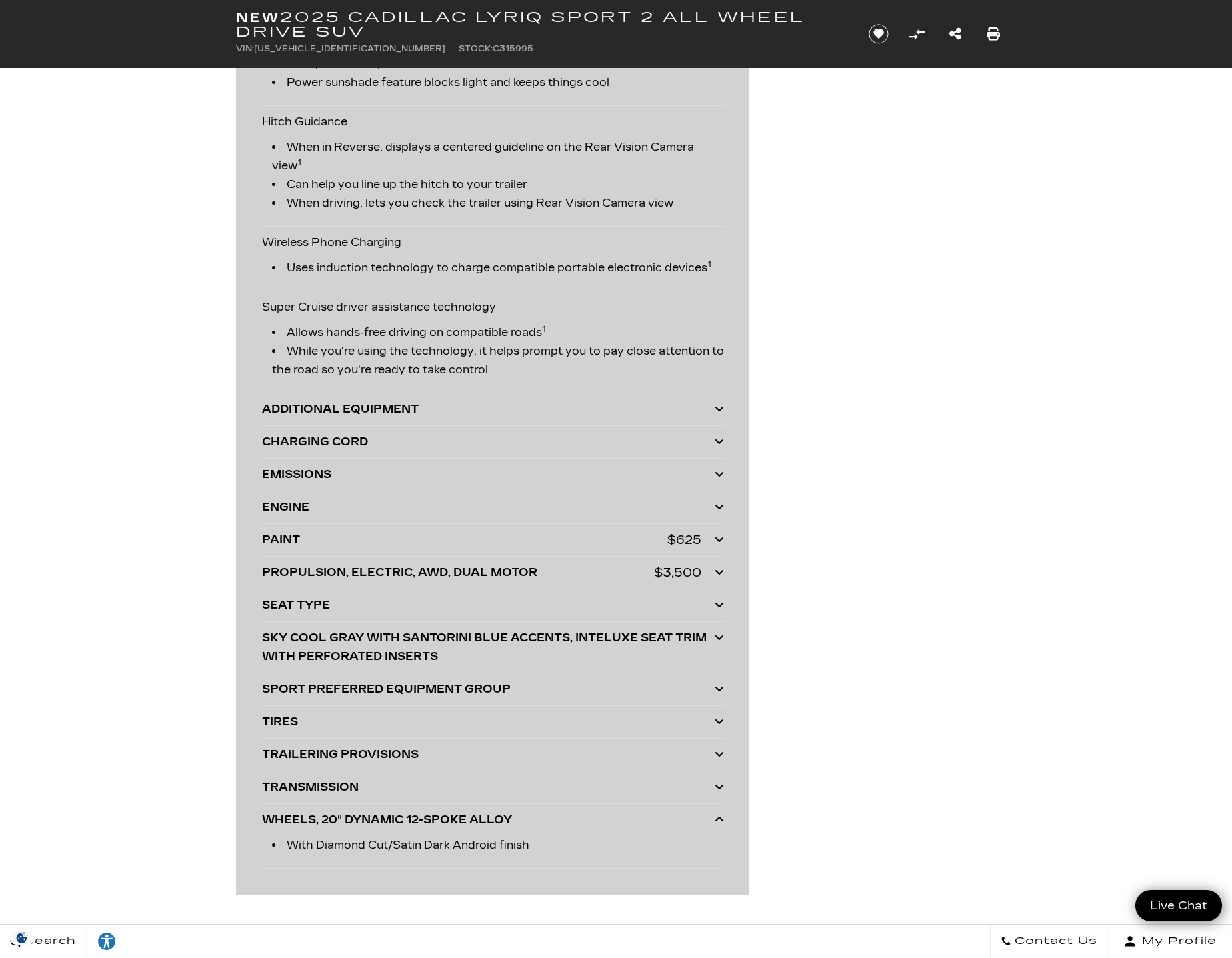
drag, startPoint x: 460, startPoint y: 815, endPoint x: 404, endPoint y: 794, distance: 59.8
click at [460, 814] on div "WHEELS, 20" DYNAMIC 12-SPOKE ALLOY" at bounding box center [488, 820] width 453 height 19
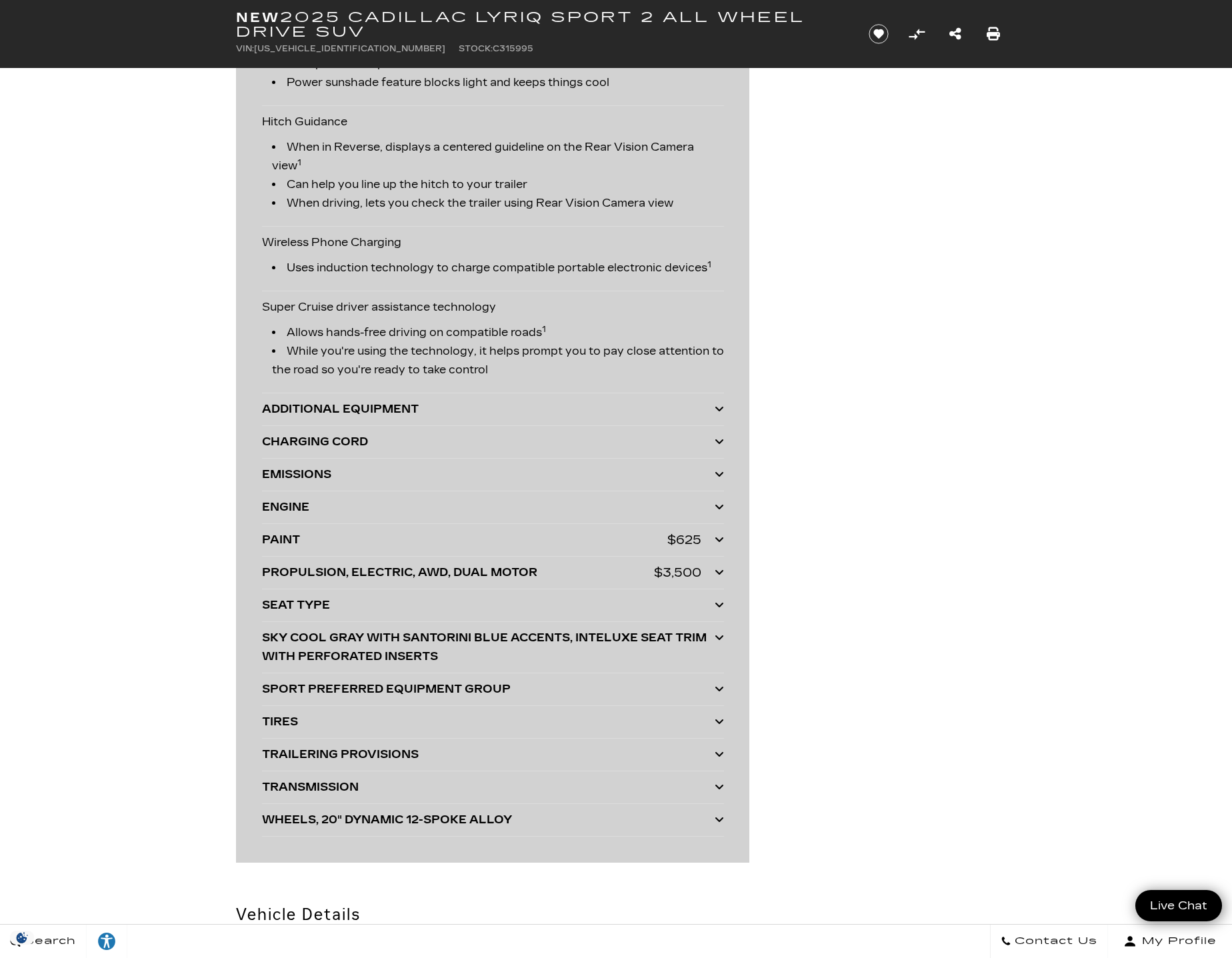
click at [356, 784] on div "TRANSMISSION" at bounding box center [488, 787] width 453 height 19
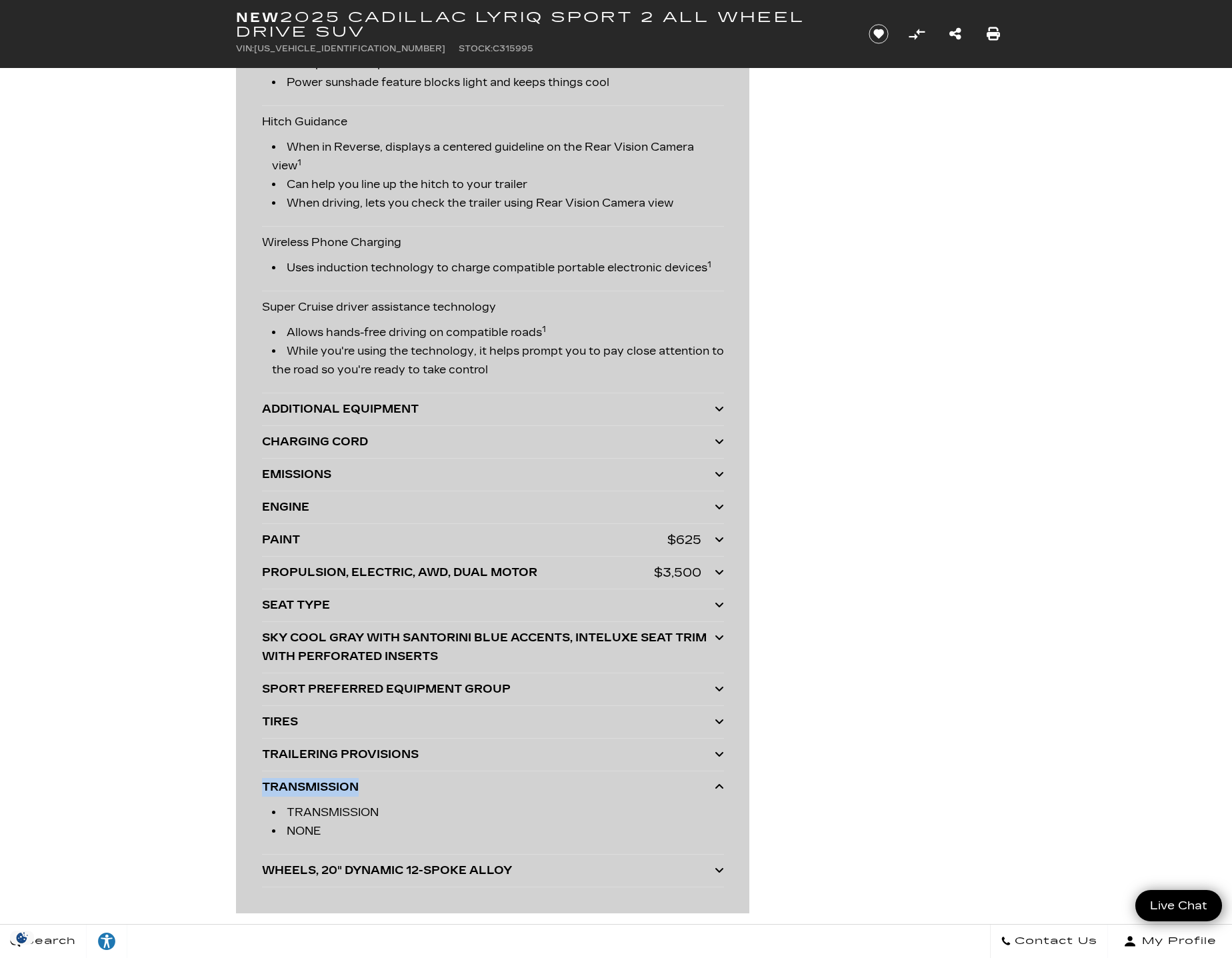
click at [355, 784] on div "TRANSMISSION" at bounding box center [488, 787] width 453 height 19
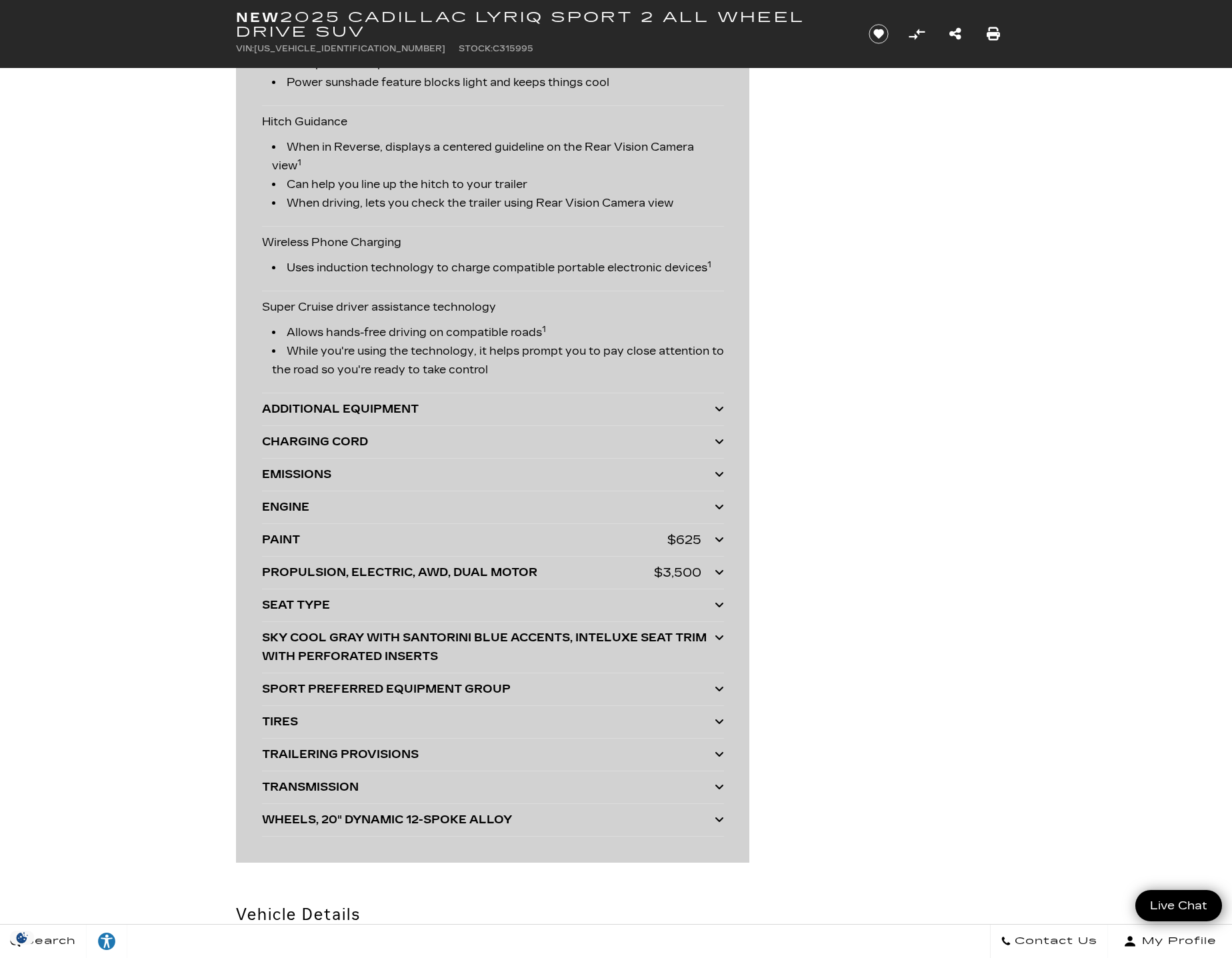
drag, startPoint x: 355, startPoint y: 784, endPoint x: 364, endPoint y: 758, distance: 27.5
click at [364, 758] on div "TRAILERING PROVISIONS" at bounding box center [488, 755] width 453 height 19
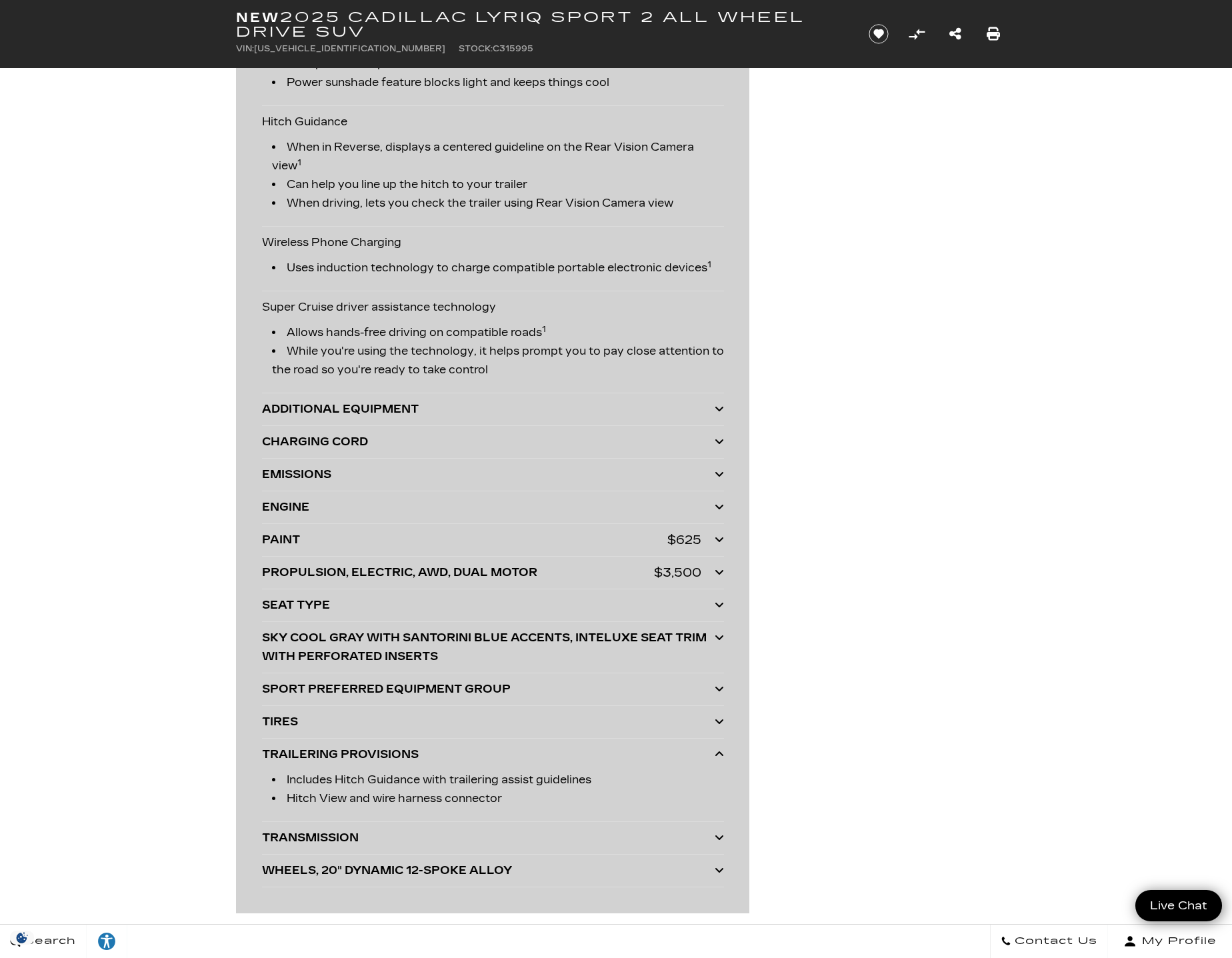
click at [335, 751] on div "TRAILERING PROVISIONS" at bounding box center [488, 755] width 453 height 19
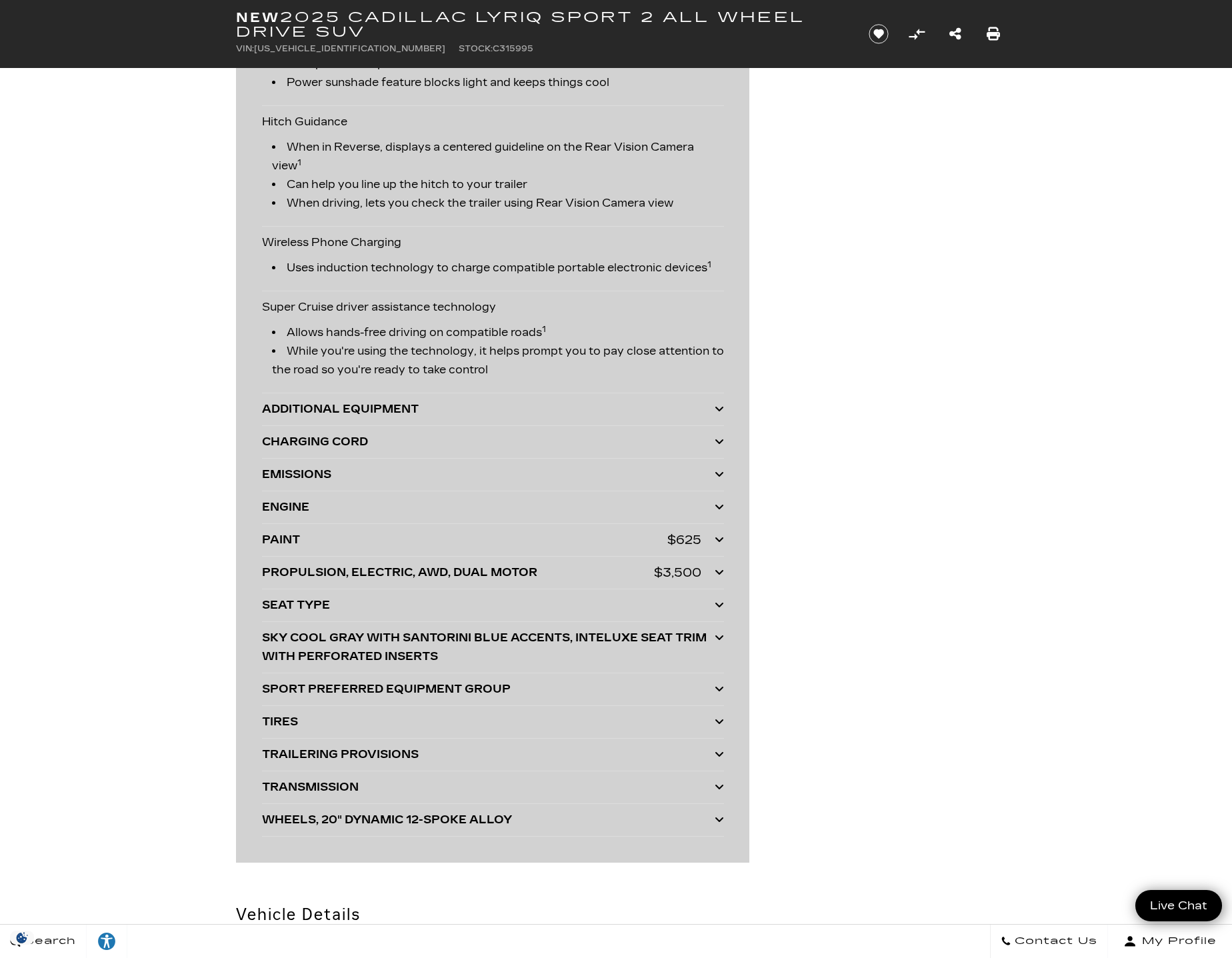
click at [306, 723] on div "TIRES" at bounding box center [488, 722] width 453 height 19
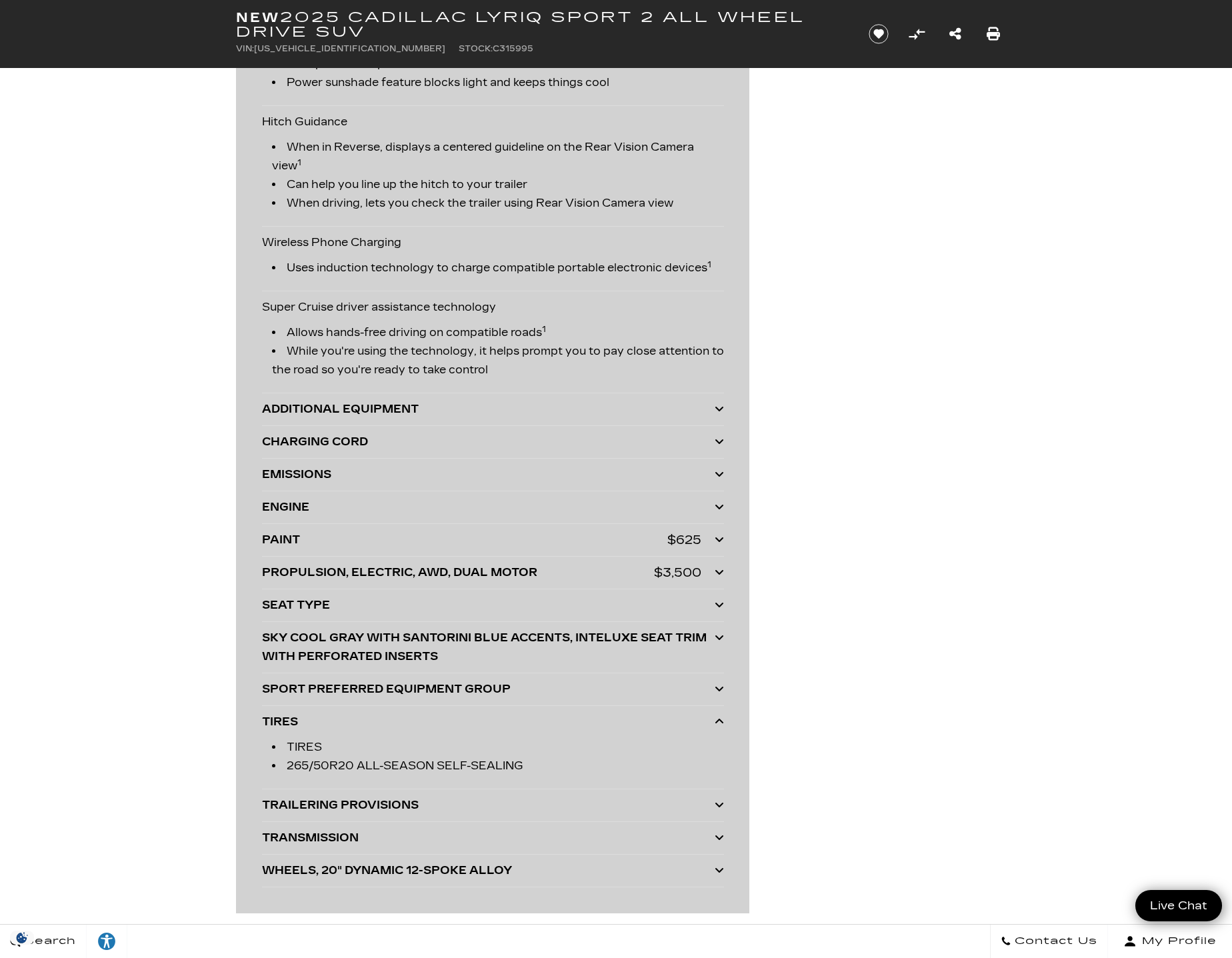
click at [304, 722] on div "TIRES" at bounding box center [488, 722] width 453 height 19
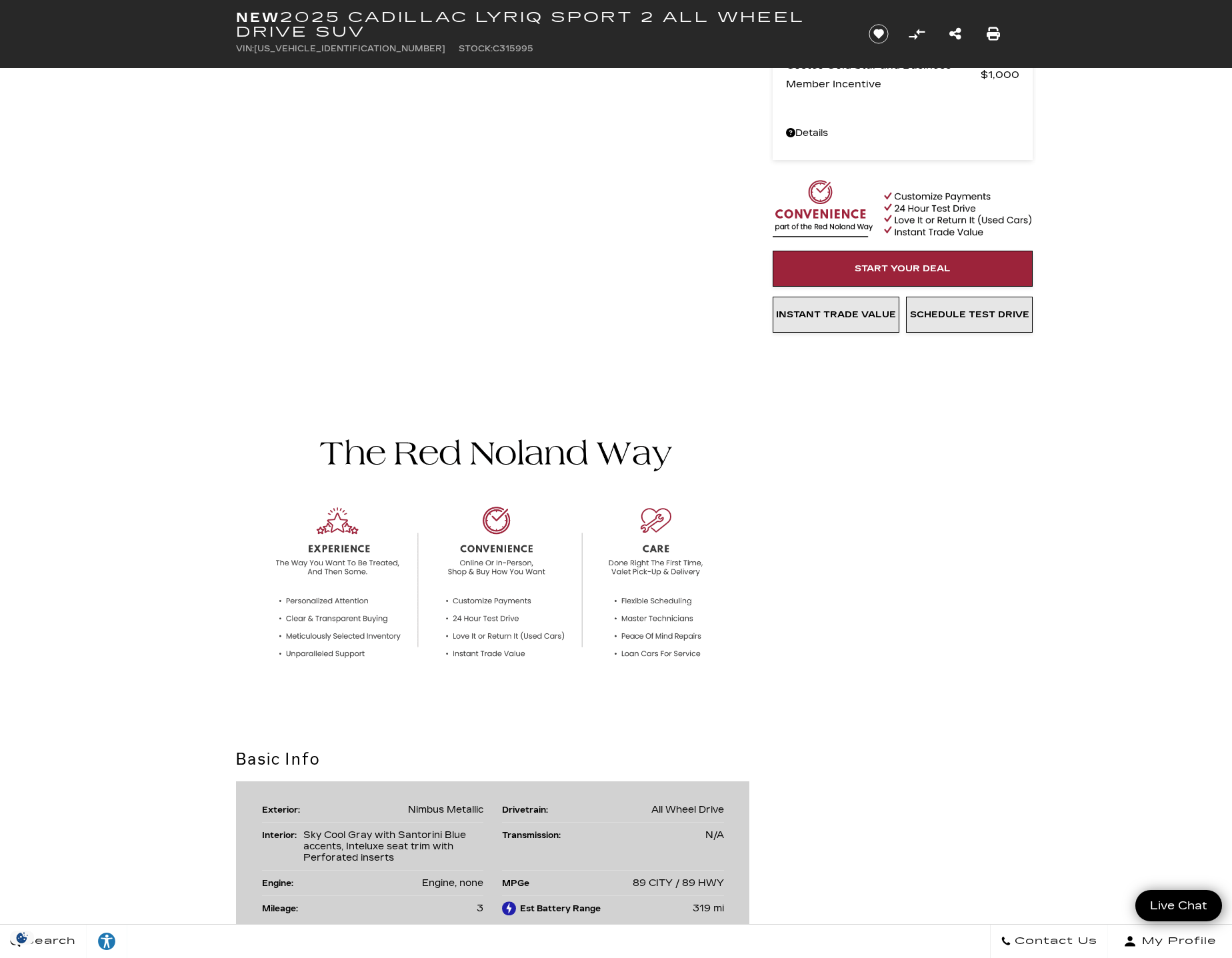
scroll to position [0, 0]
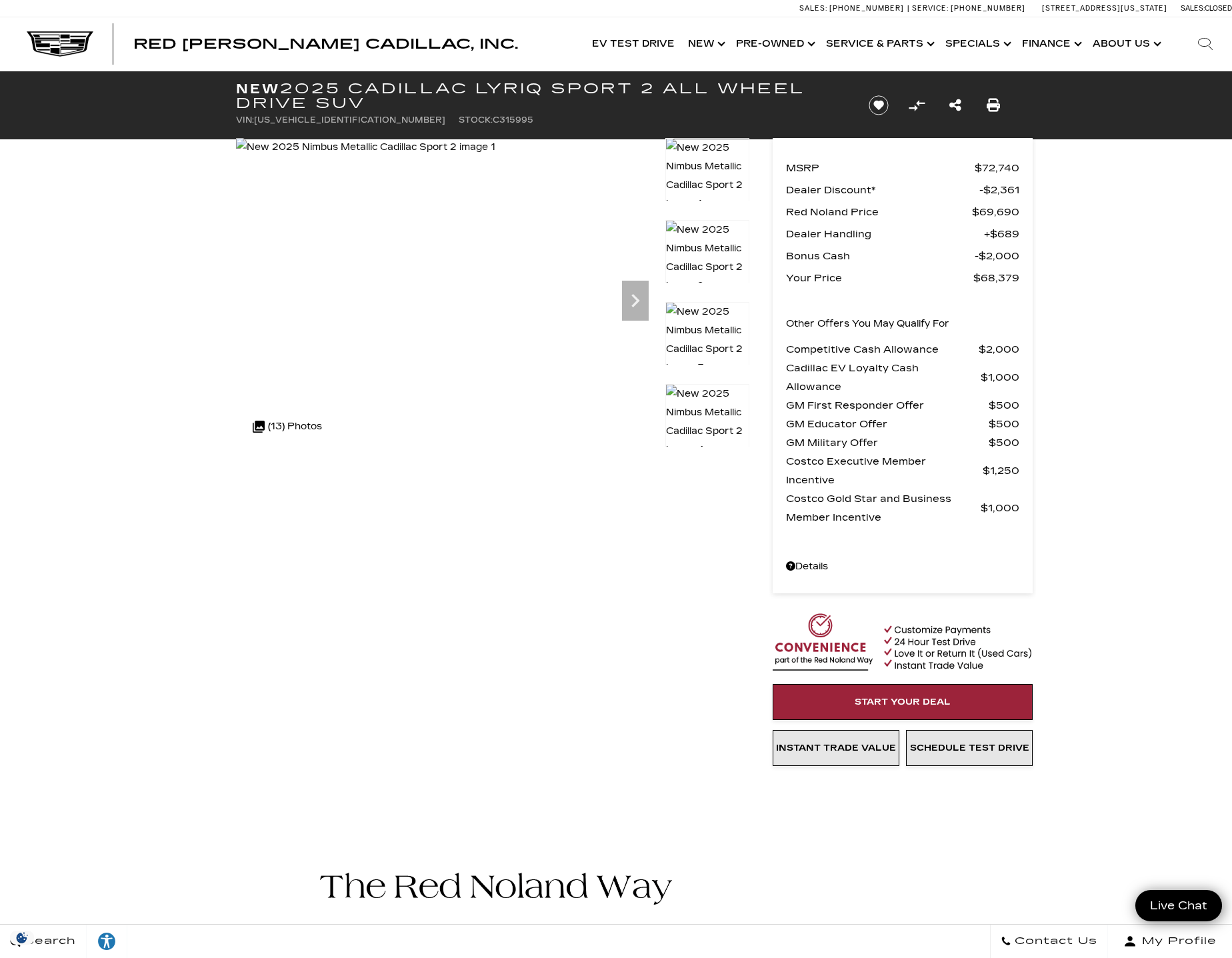
click at [635, 311] on icon "Next" at bounding box center [635, 301] width 27 height 27
click at [635, 301] on icon "Next" at bounding box center [635, 301] width 27 height 27
click at [635, 300] on icon "Next" at bounding box center [635, 301] width 27 height 27
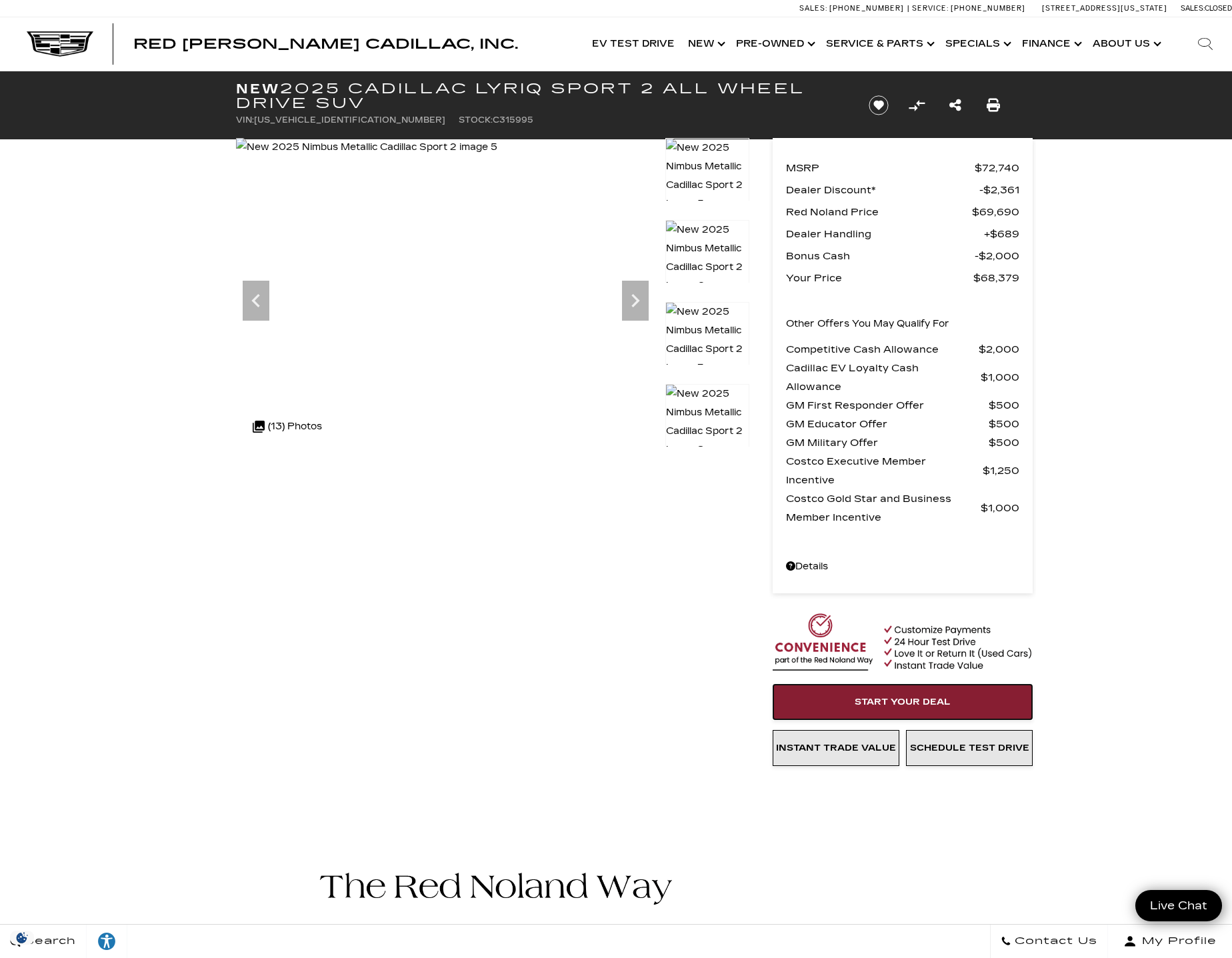
click at [877, 694] on link "Start Your Deal" at bounding box center [903, 701] width 260 height 36
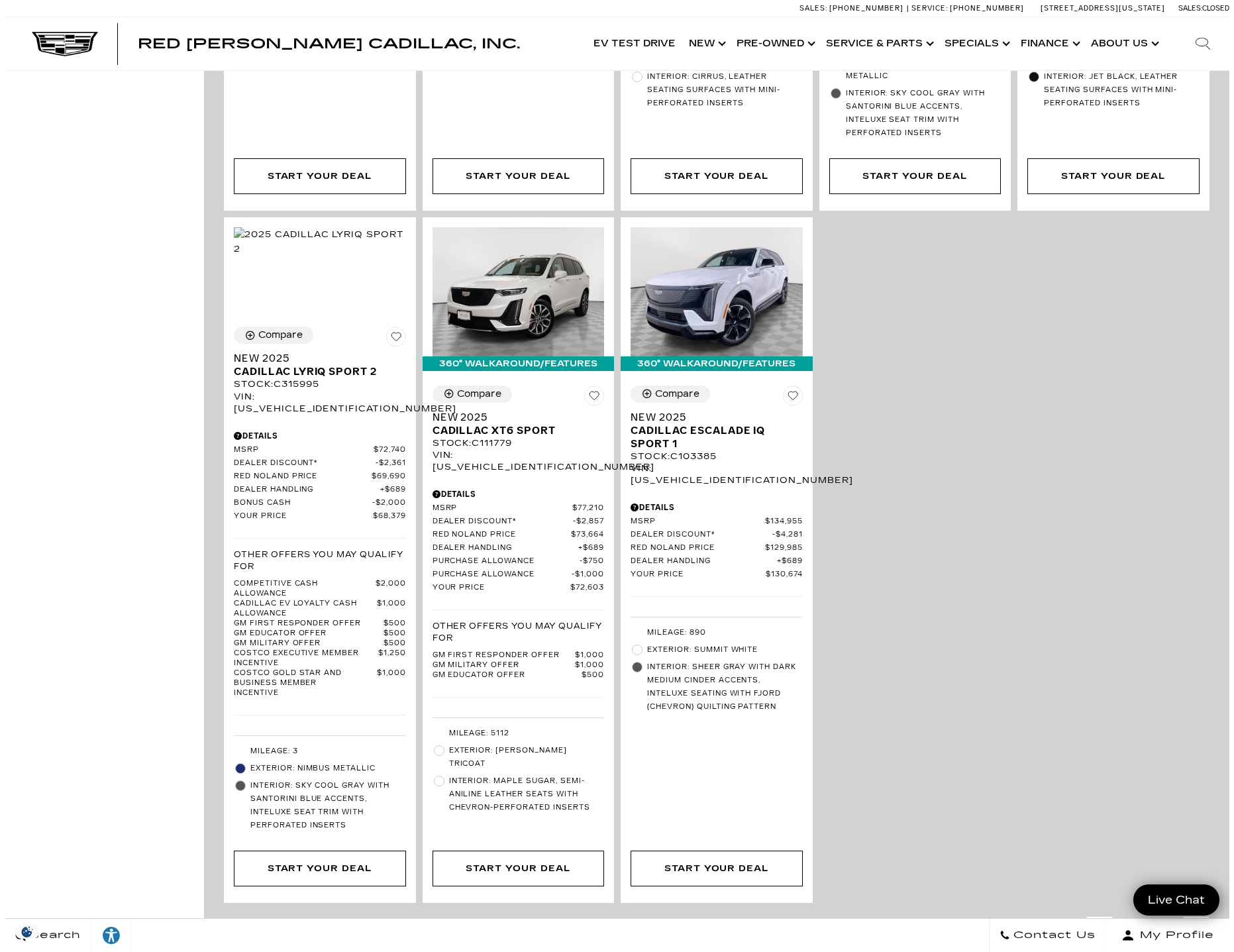
scroll to position [1590, 0]
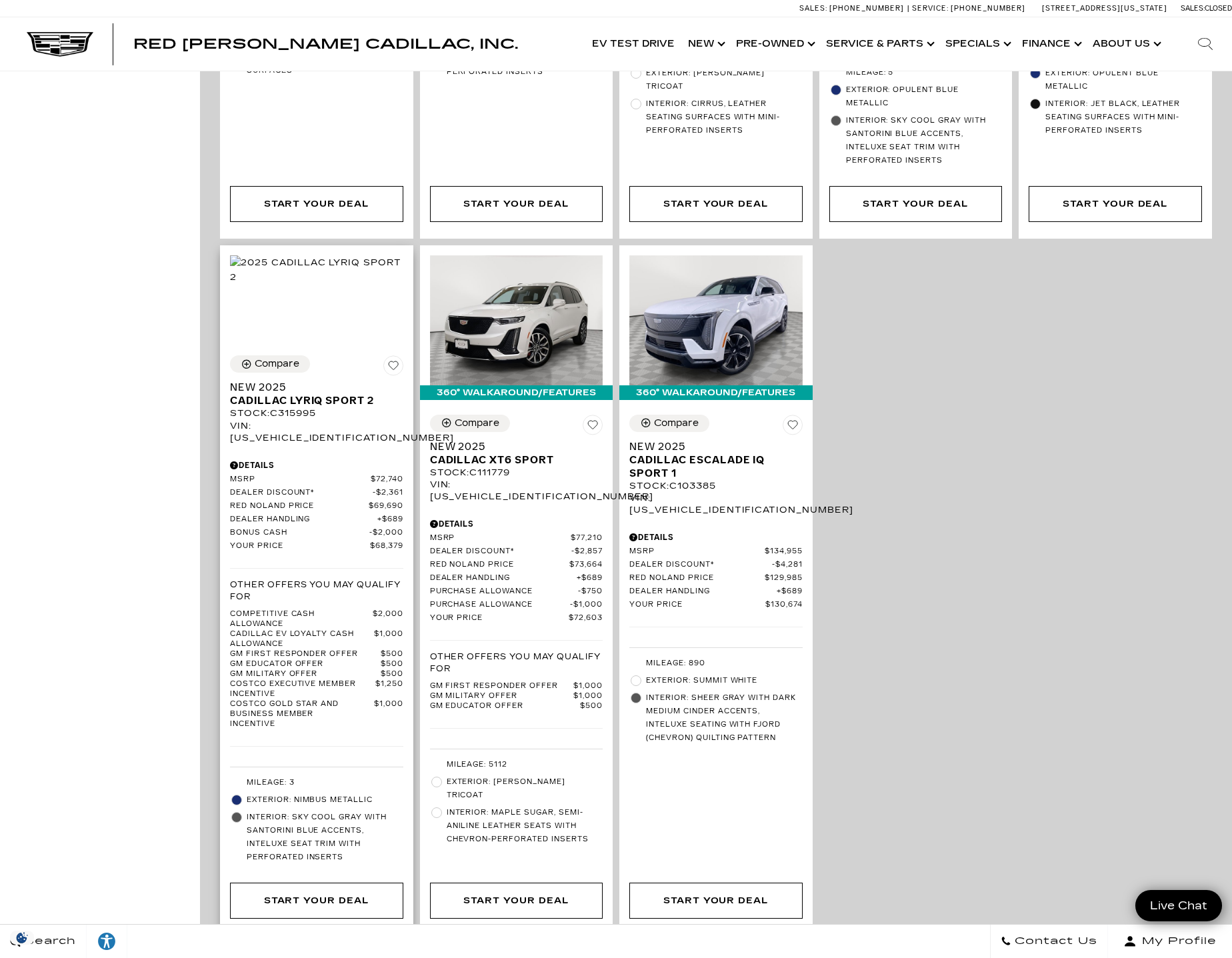
click at [233, 462] on icon "Pricing Details - New 2025 Cadillac LYRIQ Sport 2" at bounding box center [234, 465] width 8 height 8
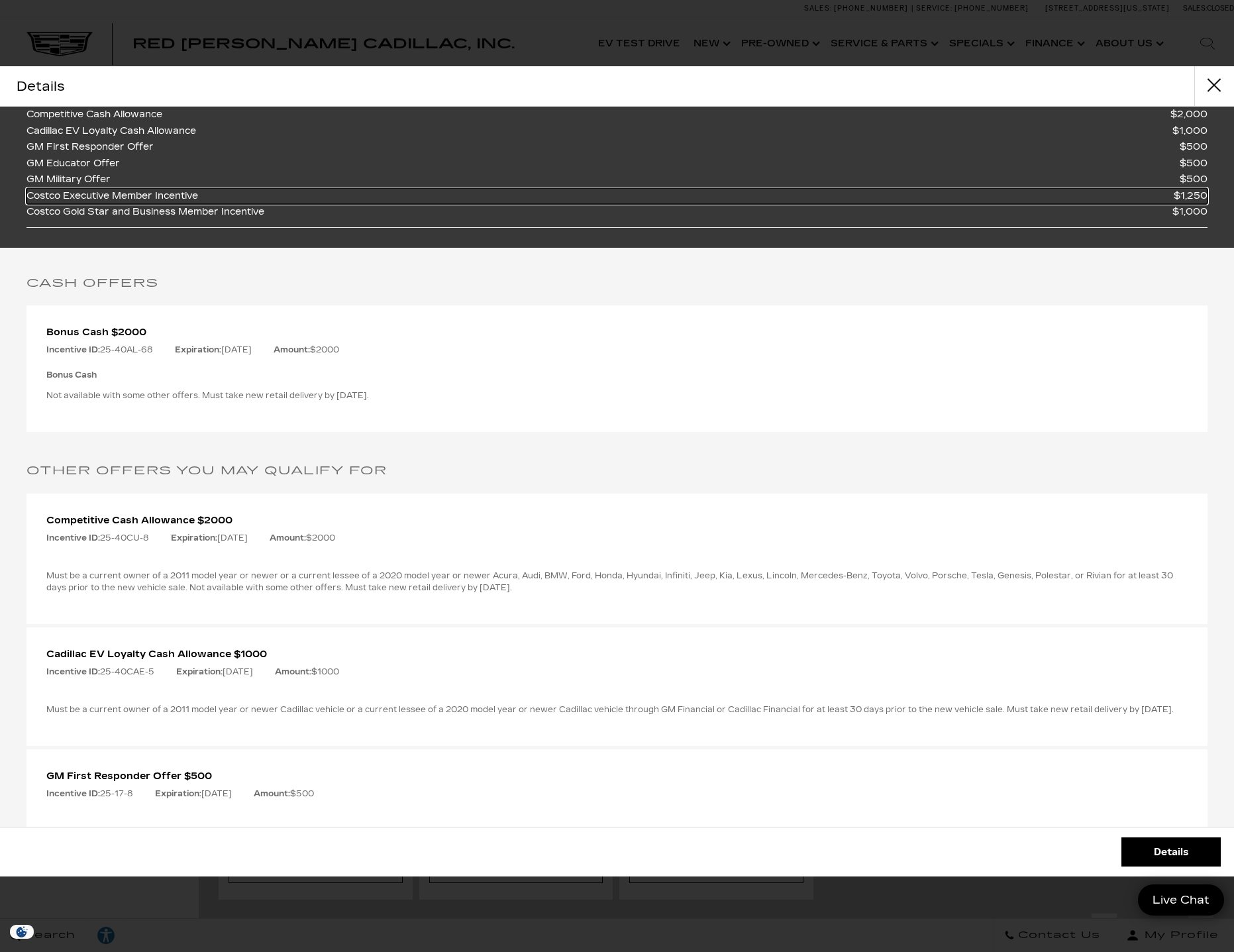
scroll to position [265, 0]
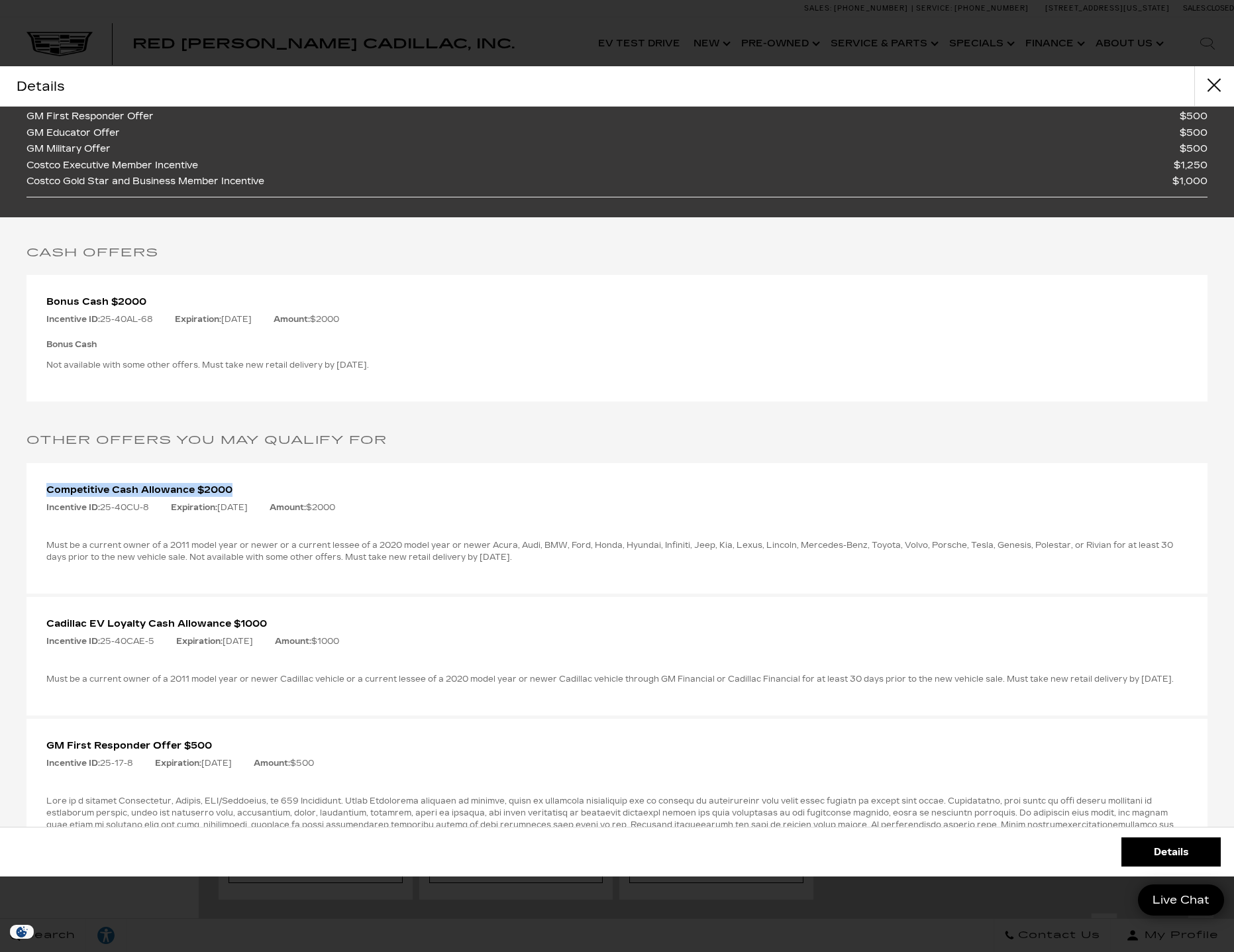
drag, startPoint x: 214, startPoint y: 533, endPoint x: 48, endPoint y: 522, distance: 166.4
click at [48, 522] on div "Competitive Cash Allowance $2000 Incentive ID: 25-40CU-8 Expiration: 09-02-2025…" at bounding box center [617, 528] width 1182 height 131
drag, startPoint x: 48, startPoint y: 522, endPoint x: 53, endPoint y: 512, distance: 11.2
click at [48, 521] on div "Competitive Cash Allowance $2000 Incentive ID: 25-40CU-8 Expiration: 09-02-2025…" at bounding box center [617, 528] width 1182 height 131
drag, startPoint x: 392, startPoint y: 406, endPoint x: 182, endPoint y: 402, distance: 210.0
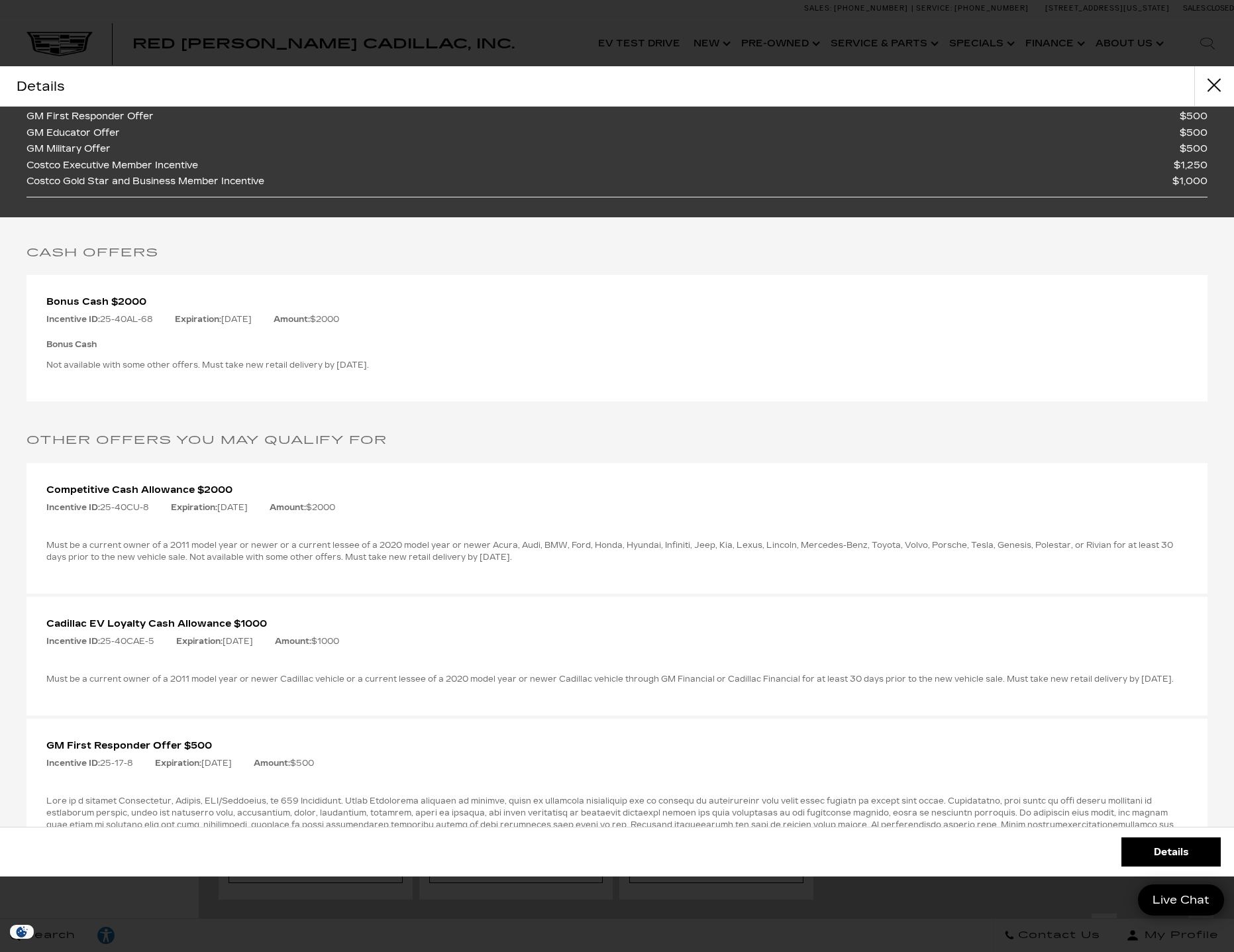
click at [182, 371] on div "Bonus Cash Not available with some other offers. Must take new retail delivery …" at bounding box center [617, 352] width 1142 height 37
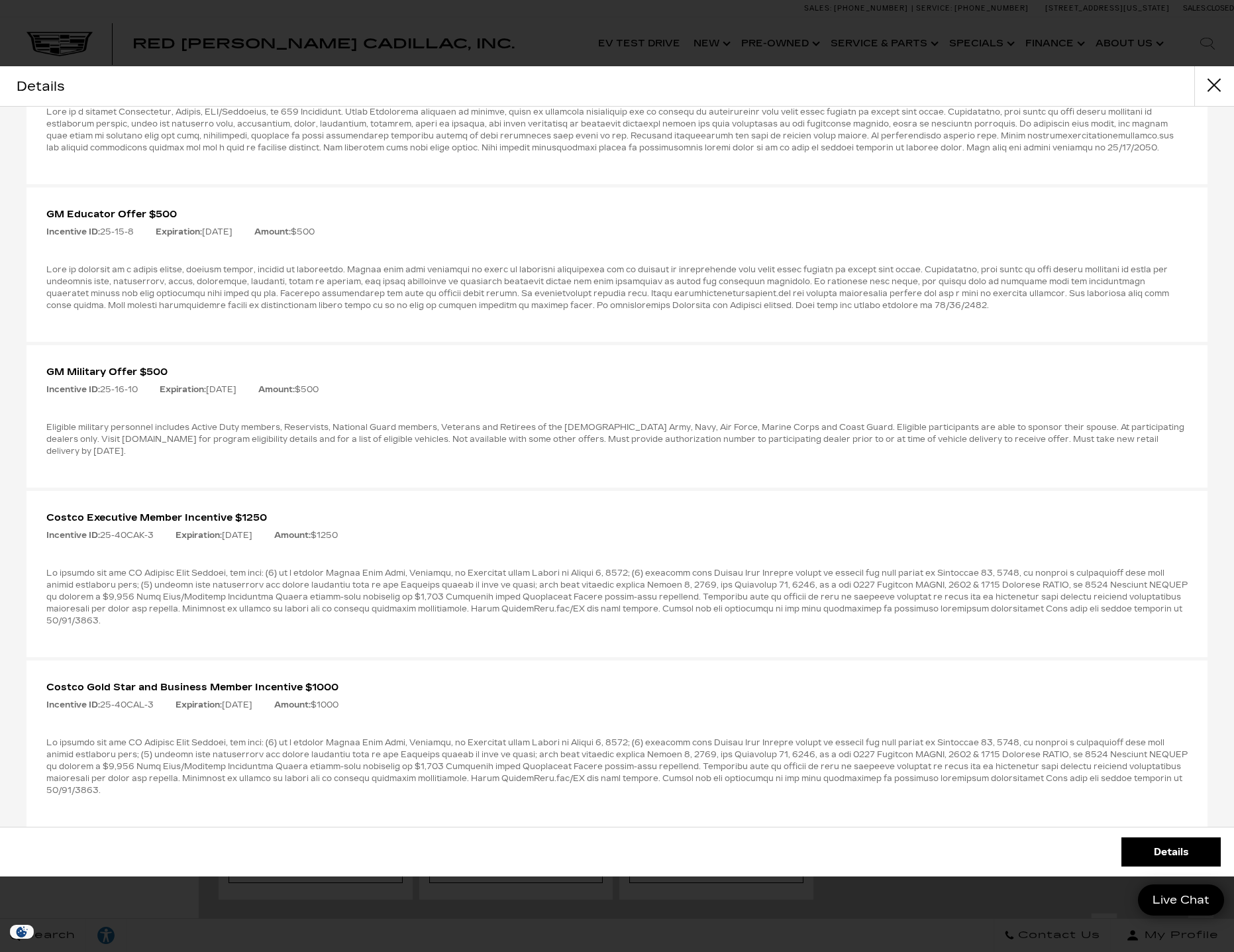
scroll to position [994, 0]
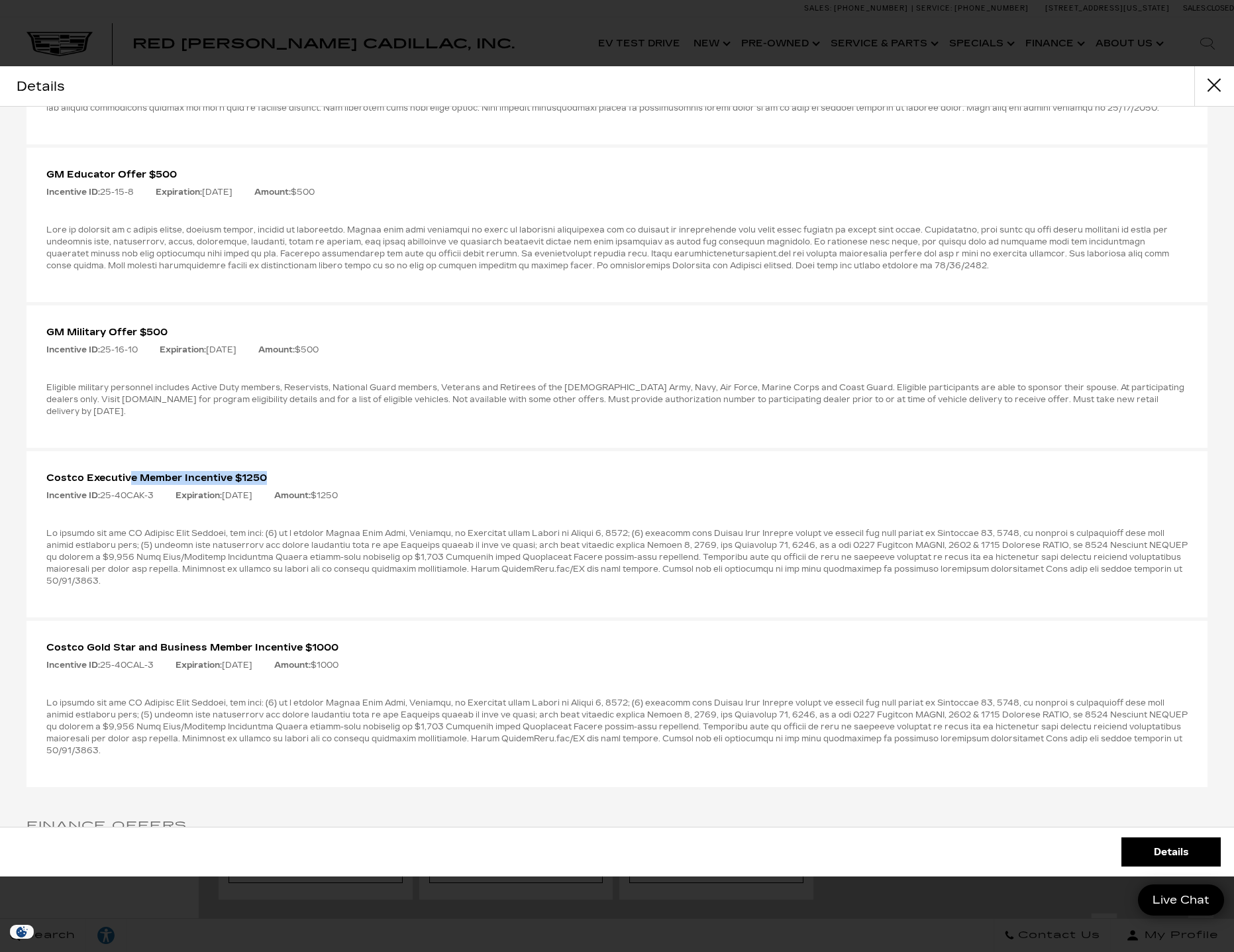
drag, startPoint x: 313, startPoint y: 538, endPoint x: 128, endPoint y: 524, distance: 185.5
click at [128, 525] on div "Costco Executive Member Incentive $1250 Incentive ID: 25-40CAK-3 Expiration: 09…" at bounding box center [617, 534] width 1182 height 166
click at [128, 523] on div "Costco Executive Member Incentive $1250 Incentive ID: 25-40CAK-3 Expiration: 09…" at bounding box center [617, 534] width 1182 height 166
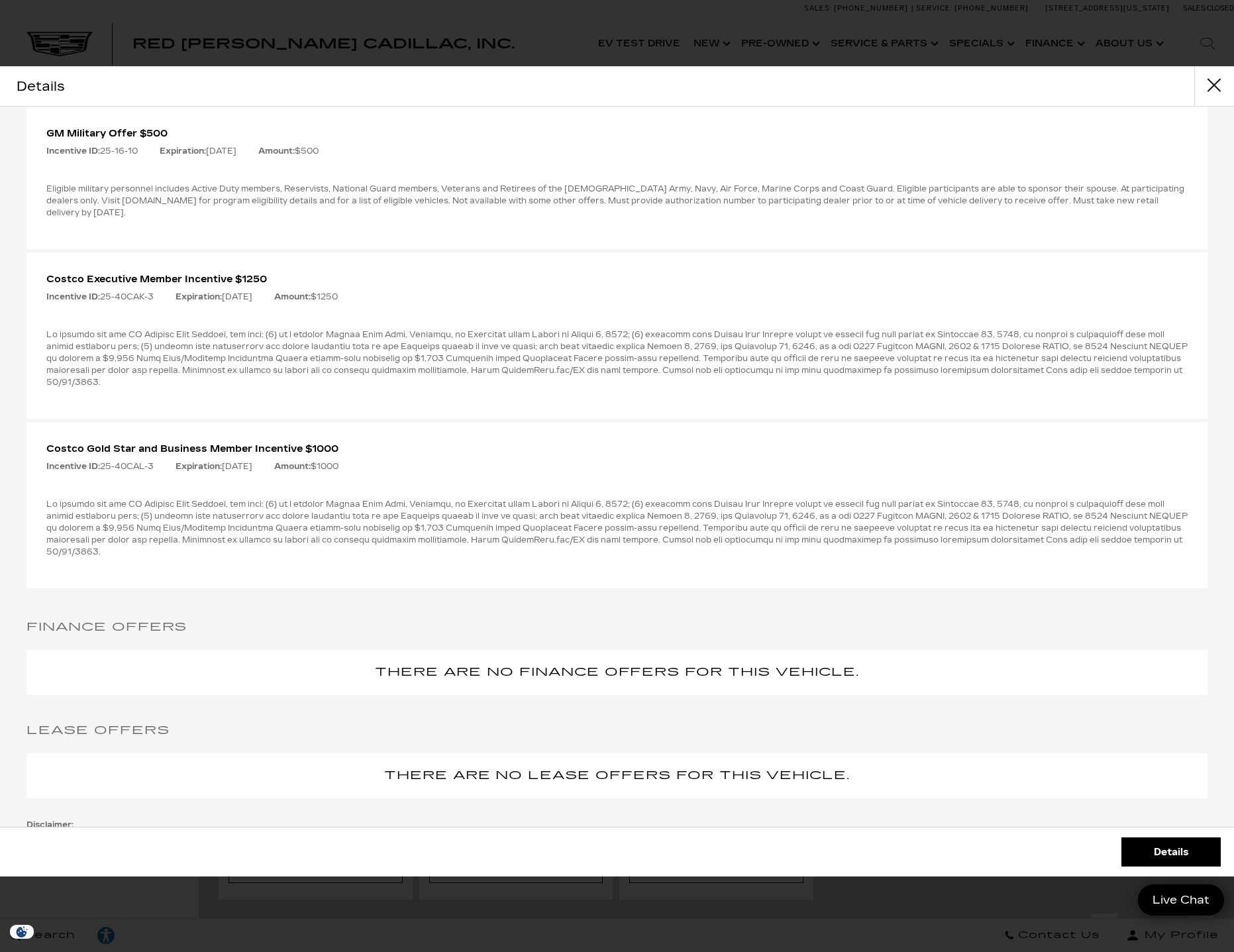
drag, startPoint x: 337, startPoint y: 502, endPoint x: 172, endPoint y: 462, distance: 169.8
click at [175, 463] on div "Other Offers You May Qualify For Competitive Cash Allowance $2000 Incentive ID:…" at bounding box center [617, 47] width 1234 height 1115
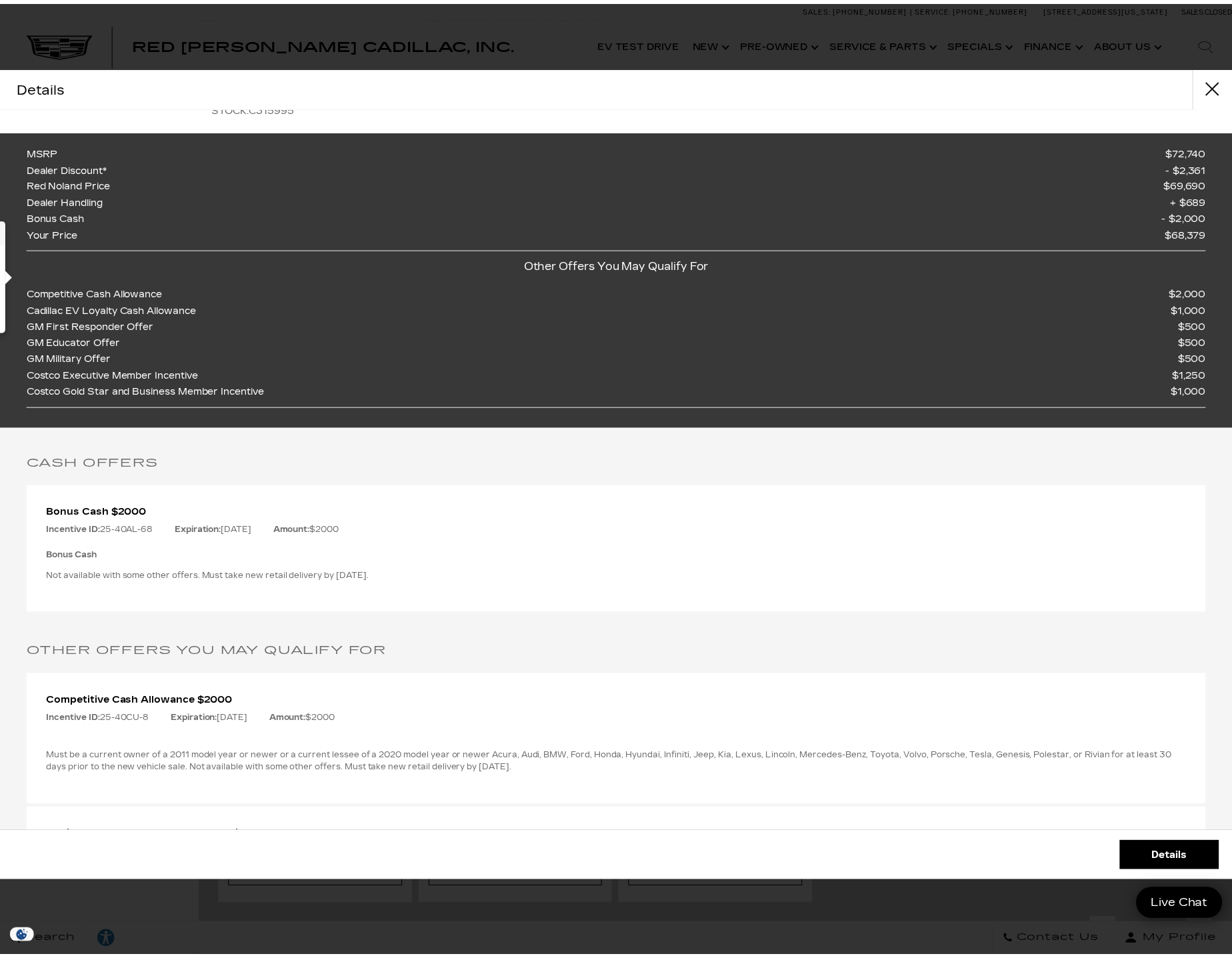
scroll to position [0, 0]
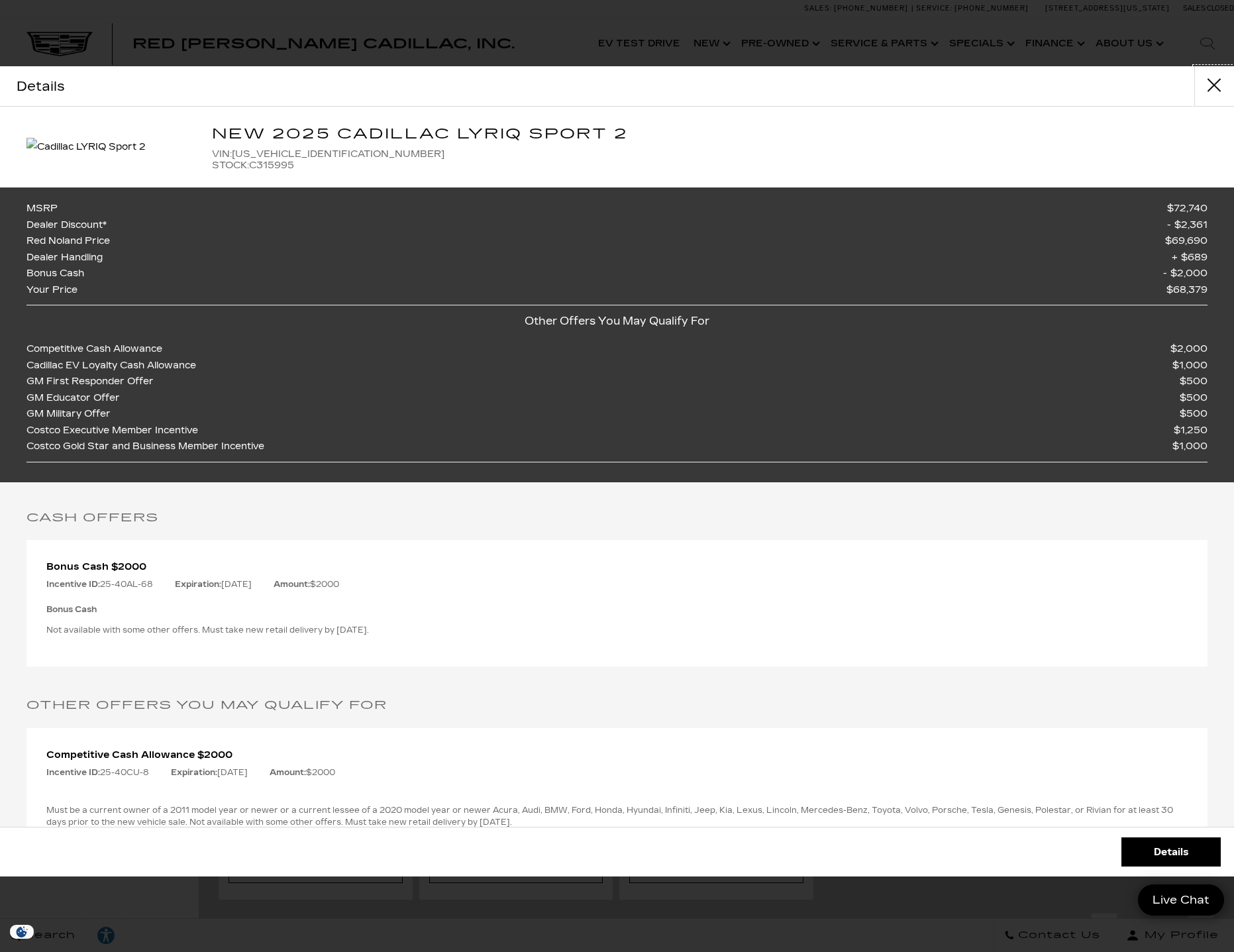
click at [1211, 91] on button "close" at bounding box center [1214, 86] width 40 height 40
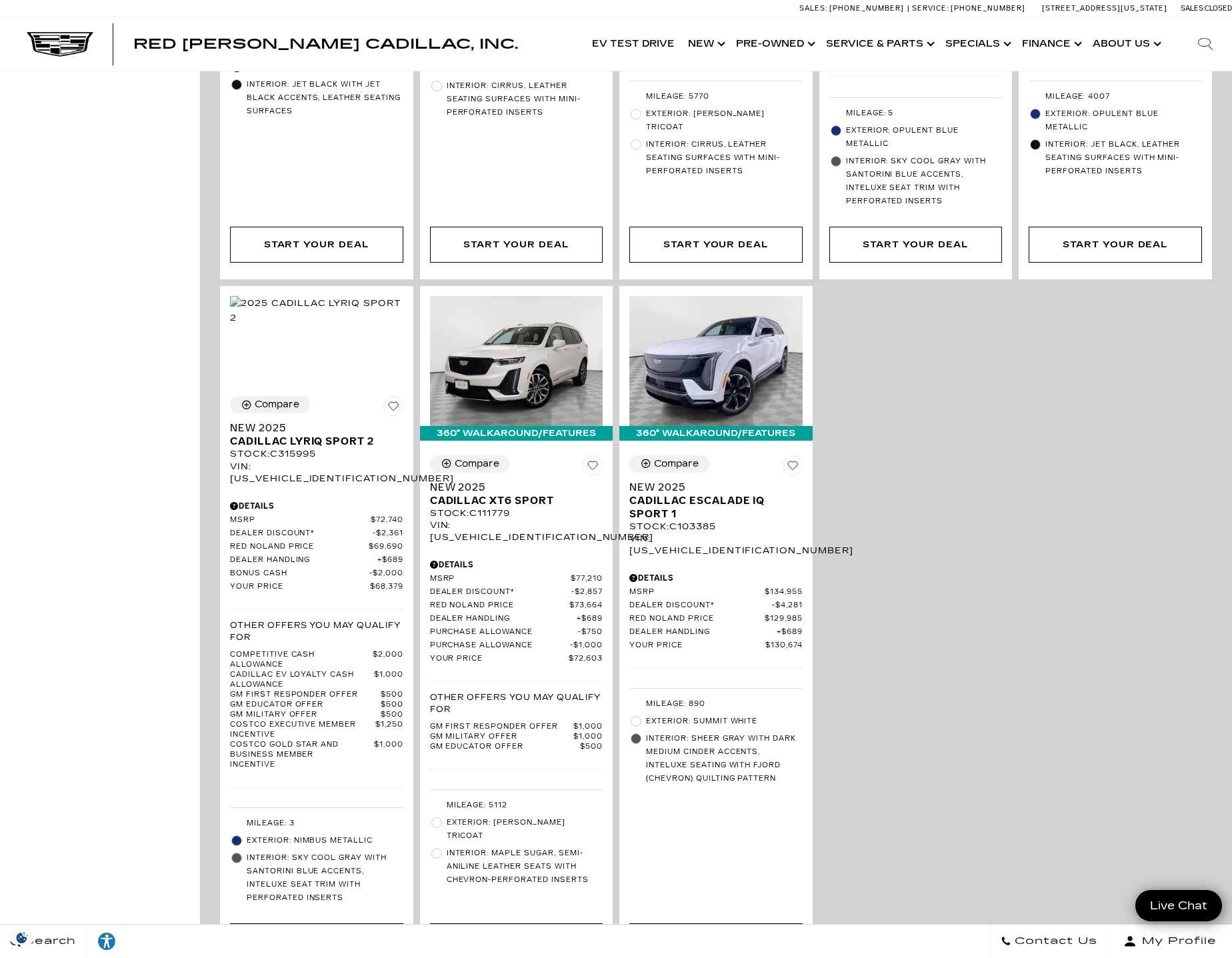
scroll to position [1534, 0]
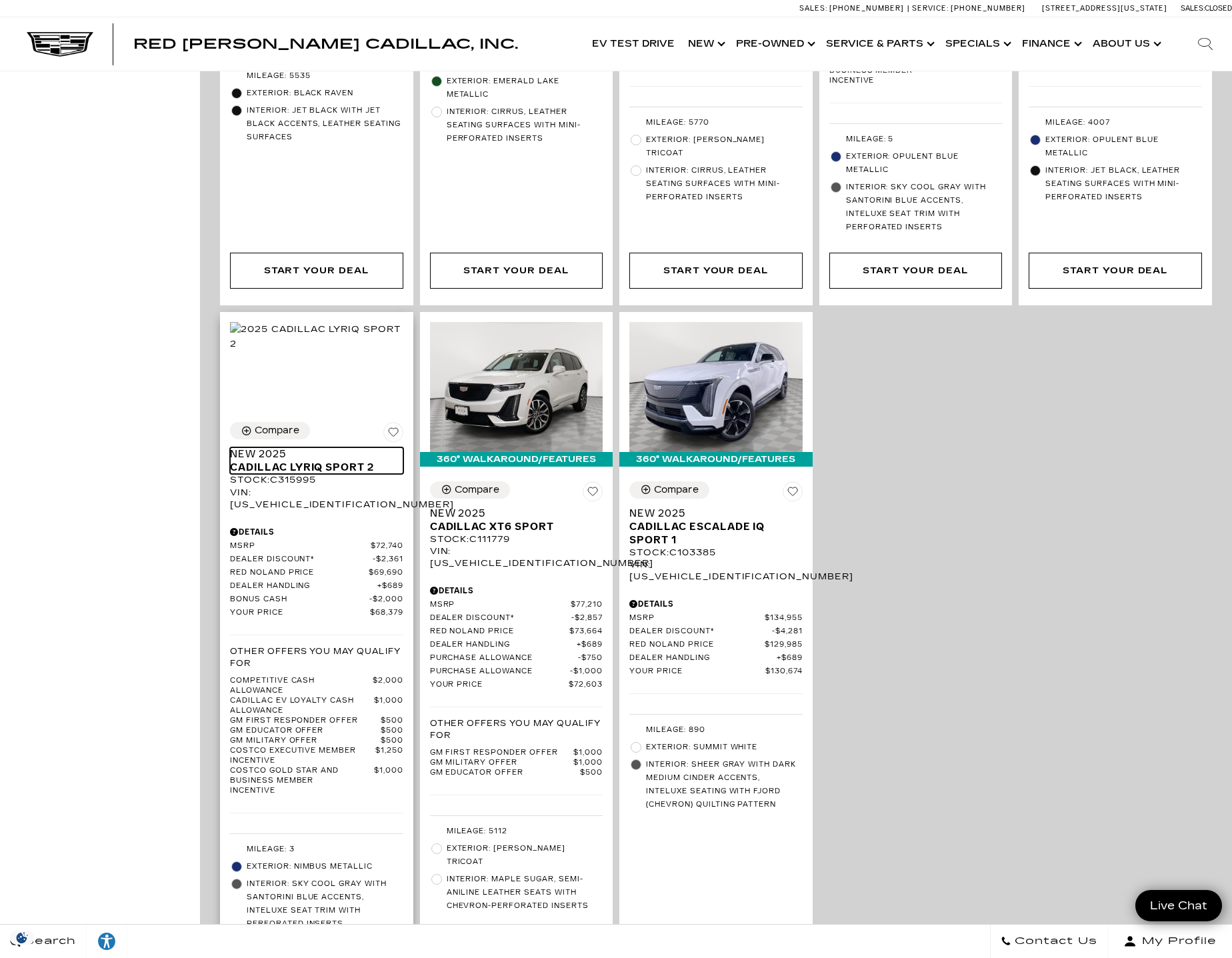
click at [328, 461] on span "Cadillac LYRIQ Sport 2" at bounding box center [311, 467] width 163 height 13
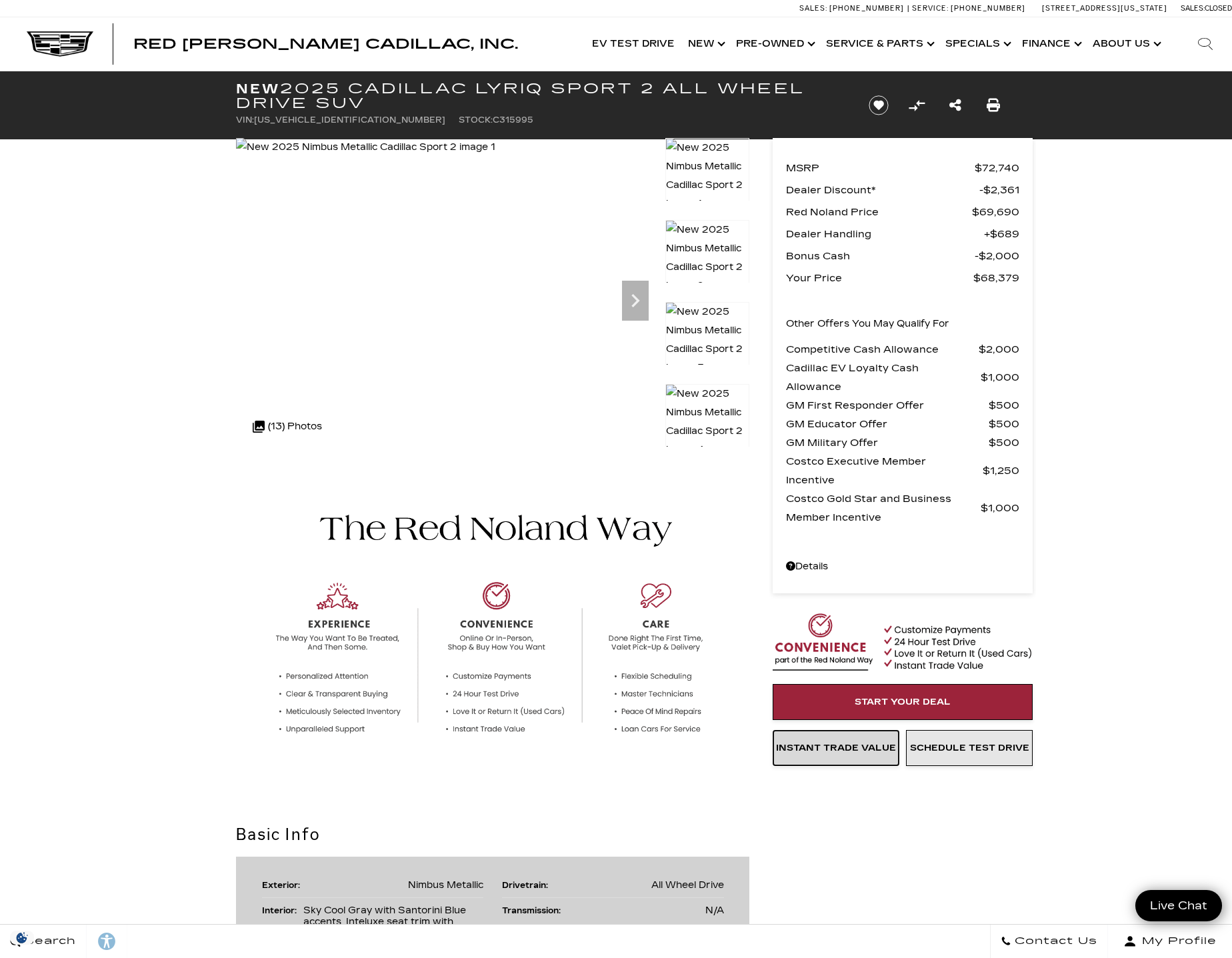
click at [828, 742] on link "Instant Trade Value" at bounding box center [836, 748] width 127 height 36
